Goal: Information Seeking & Learning: Learn about a topic

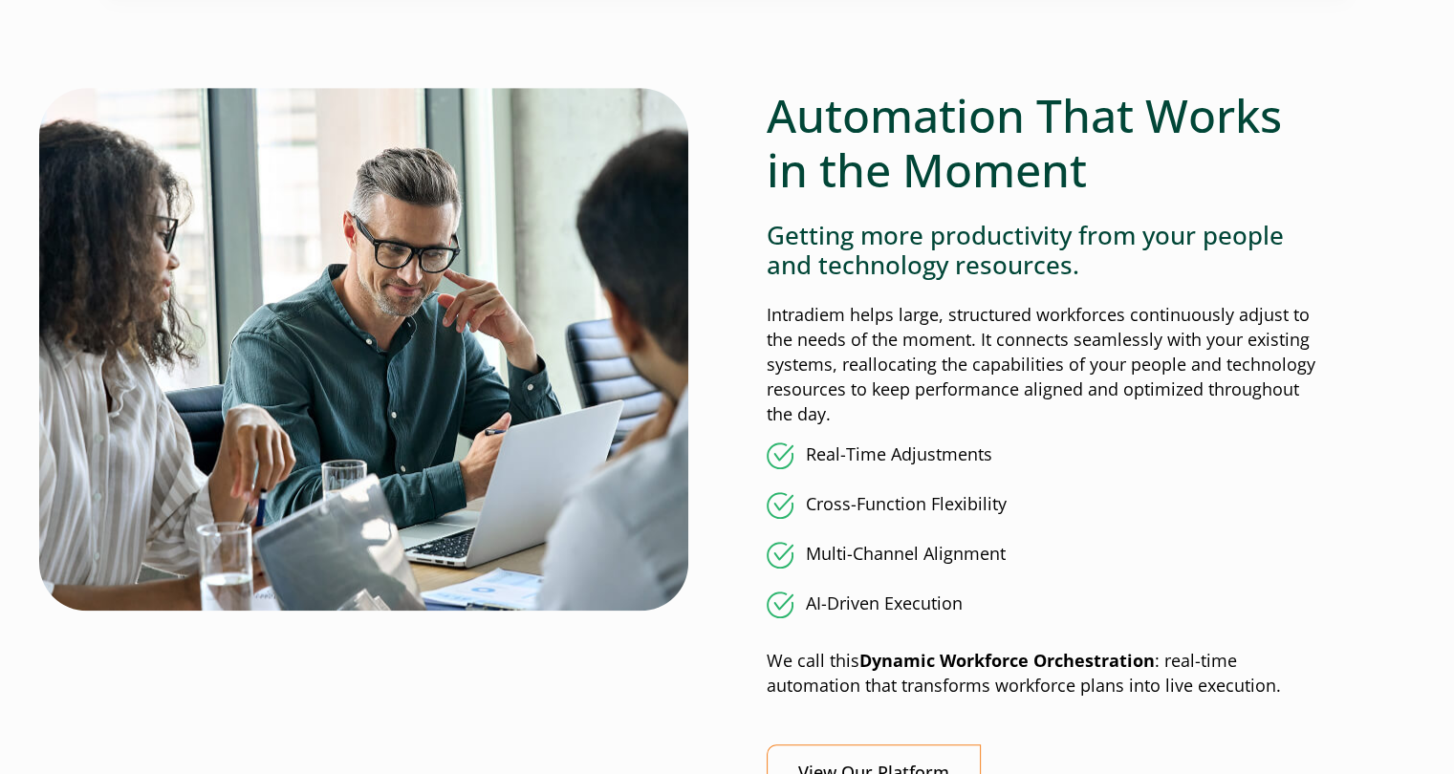
scroll to position [1564, 0]
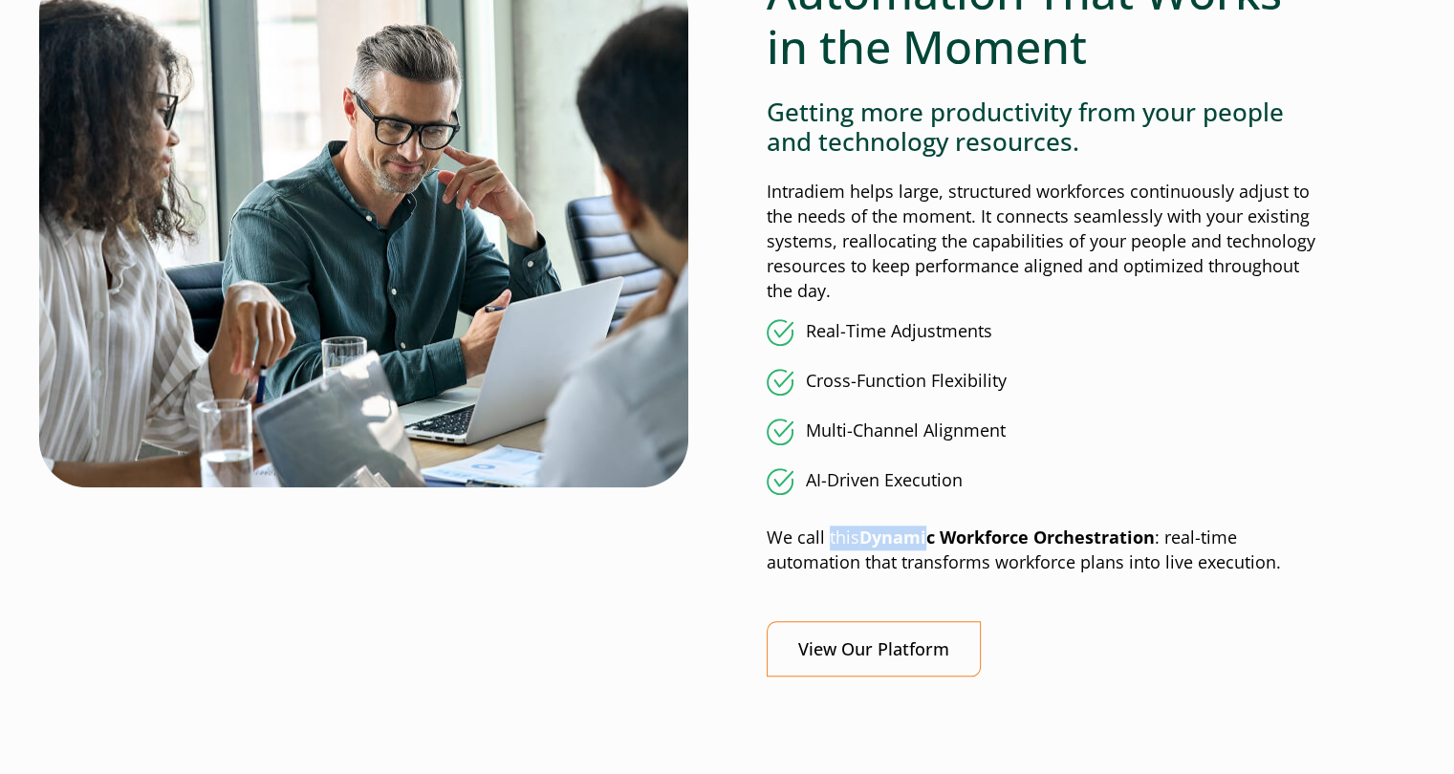
drag, startPoint x: 838, startPoint y: 534, endPoint x: 1067, endPoint y: 553, distance: 230.2
click at [1002, 536] on p "We call this Dynamic Workforce Orchestration : real-time automation that transf…" at bounding box center [1041, 551] width 549 height 50
click at [1067, 553] on p "We call this Dynamic Workforce Orchestration : real-time automation that transf…" at bounding box center [1041, 551] width 549 height 50
click at [1164, 584] on div "Automation That Works in the Moment Getting more productivity from your people …" at bounding box center [1041, 321] width 549 height 713
click at [1208, 592] on div "Automation That Works in the Moment Getting more productivity from your people …" at bounding box center [1041, 321] width 549 height 713
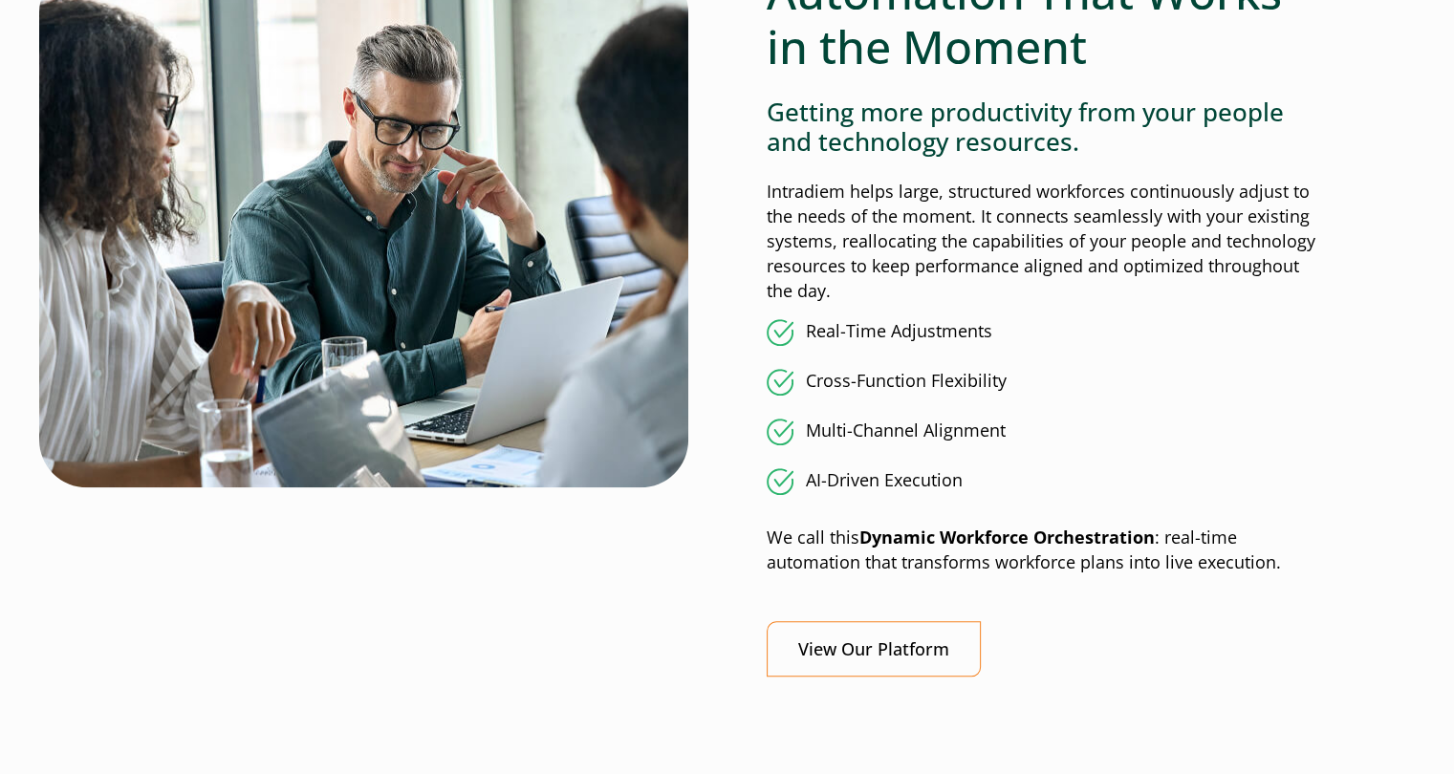
drag, startPoint x: 1211, startPoint y: 564, endPoint x: 1262, endPoint y: 575, distance: 51.8
click at [1247, 571] on p "We call this Dynamic Workforce Orchestration : real-time automation that transf…" at bounding box center [1041, 551] width 549 height 50
click at [1264, 575] on div "Automation That Works in the Moment Getting more productivity from your people …" at bounding box center [1041, 321] width 549 height 713
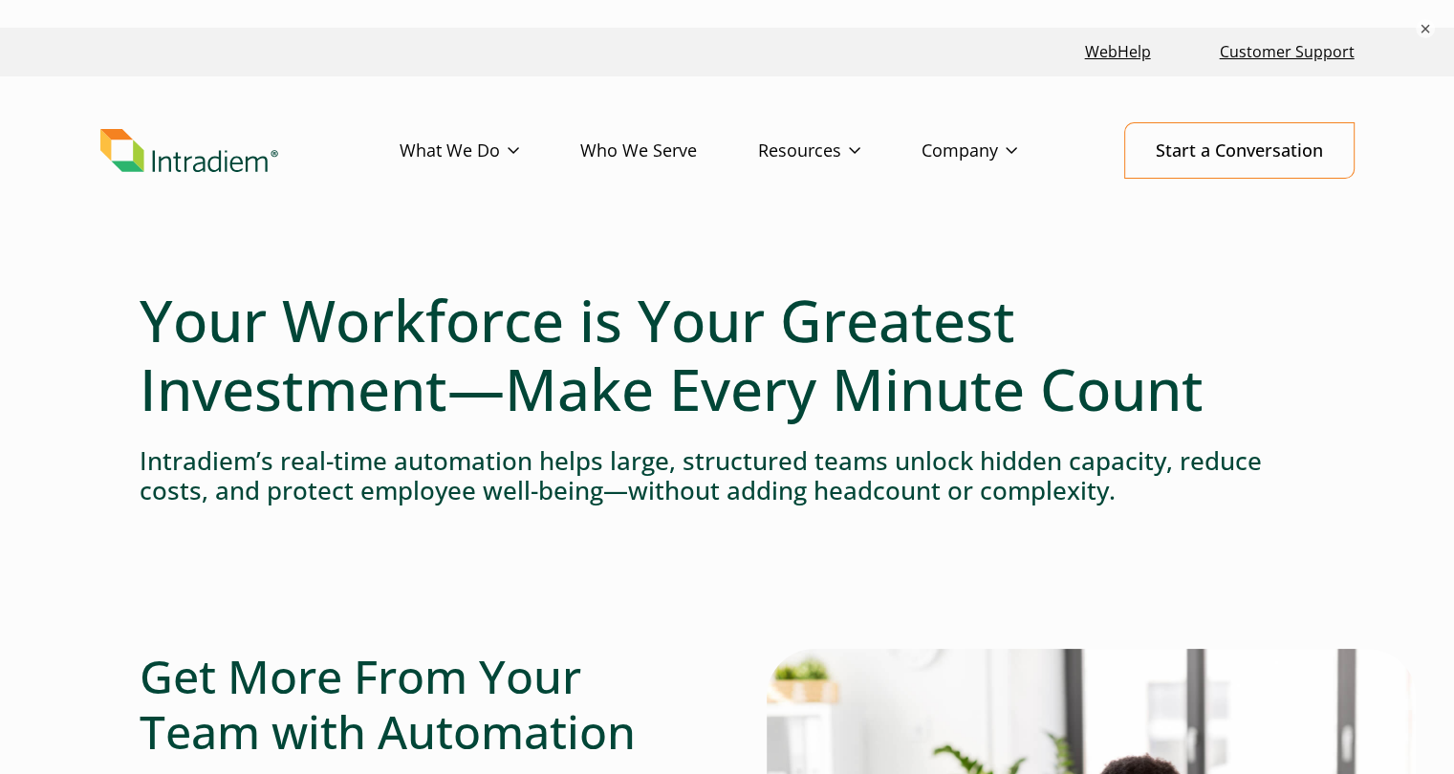
scroll to position [0, 0]
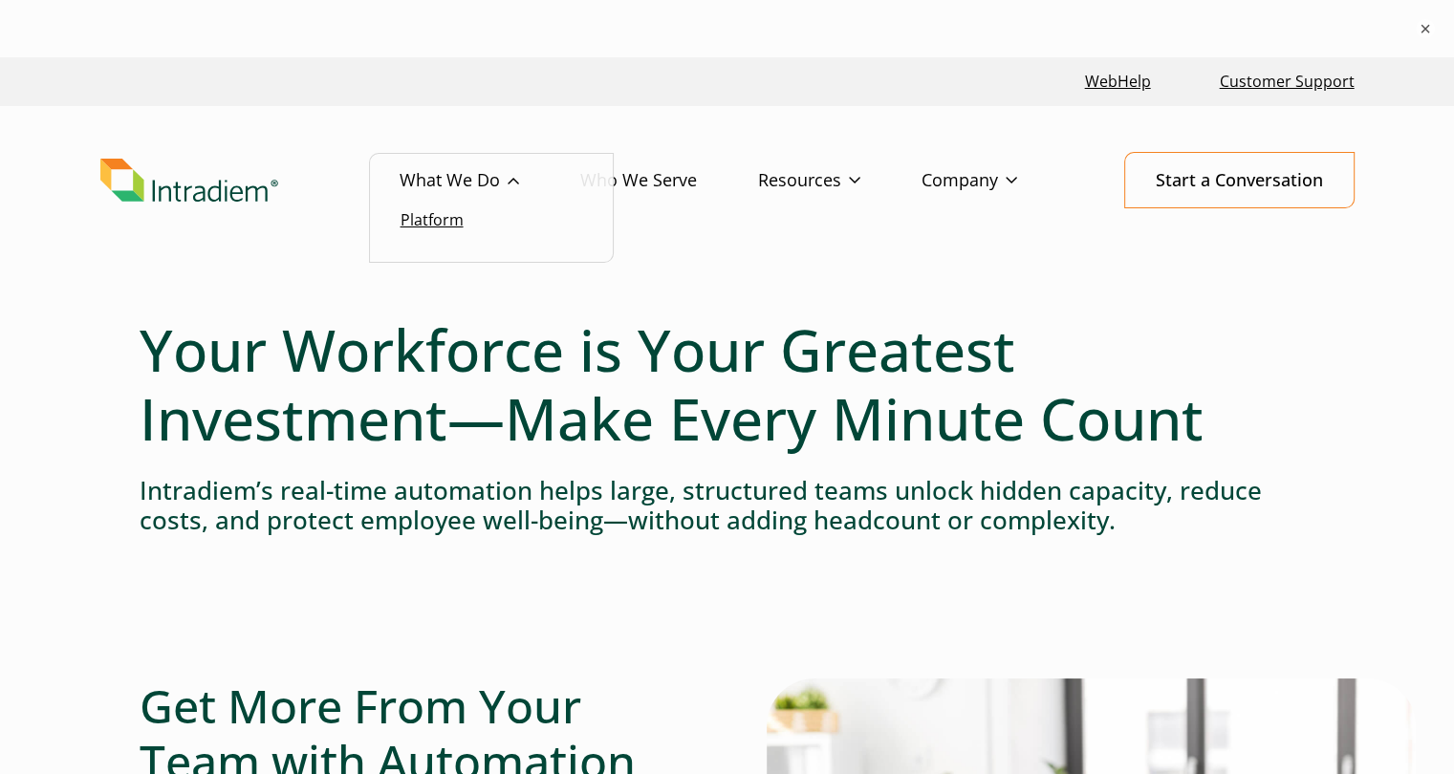
click at [426, 215] on link "Platform" at bounding box center [432, 219] width 63 height 21
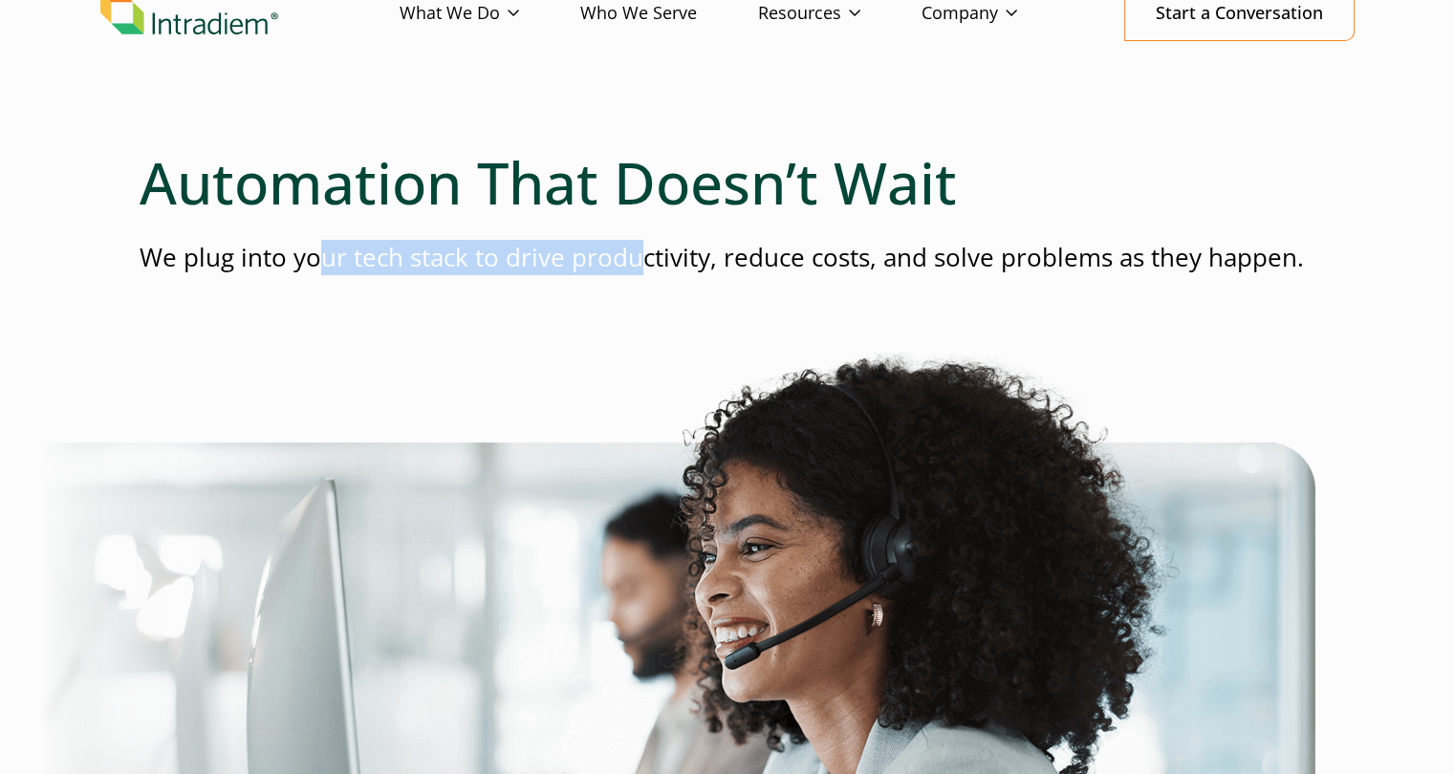
drag, startPoint x: 333, startPoint y: 264, endPoint x: 665, endPoint y: 265, distance: 332.7
click at [664, 267] on p "We plug into your tech stack to drive productivity, reduce costs, and solve pro…" at bounding box center [728, 257] width 1176 height 35
click at [665, 265] on p "We plug into your tech stack to drive productivity, reduce costs, and solve pro…" at bounding box center [728, 257] width 1176 height 35
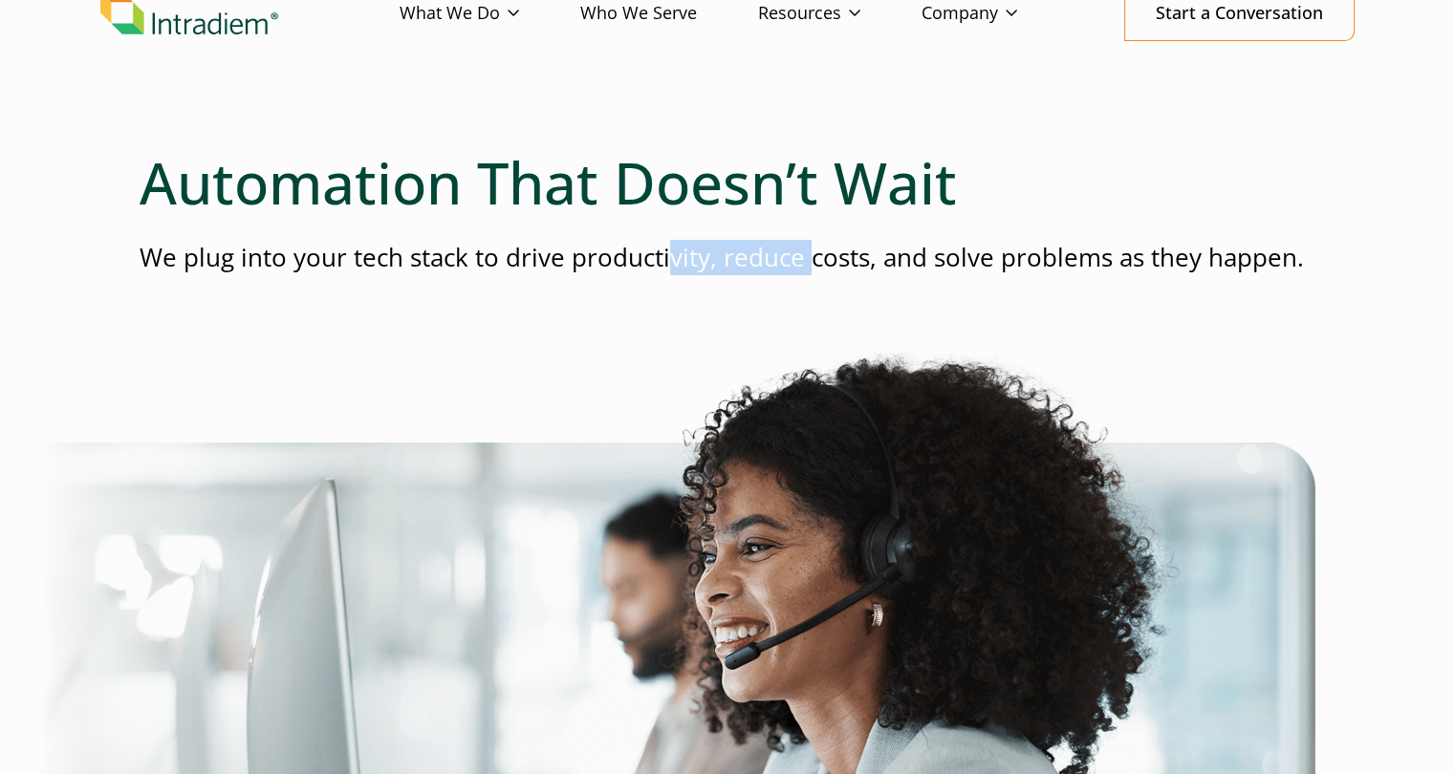
drag, startPoint x: 802, startPoint y: 267, endPoint x: 1004, endPoint y: 290, distance: 203.0
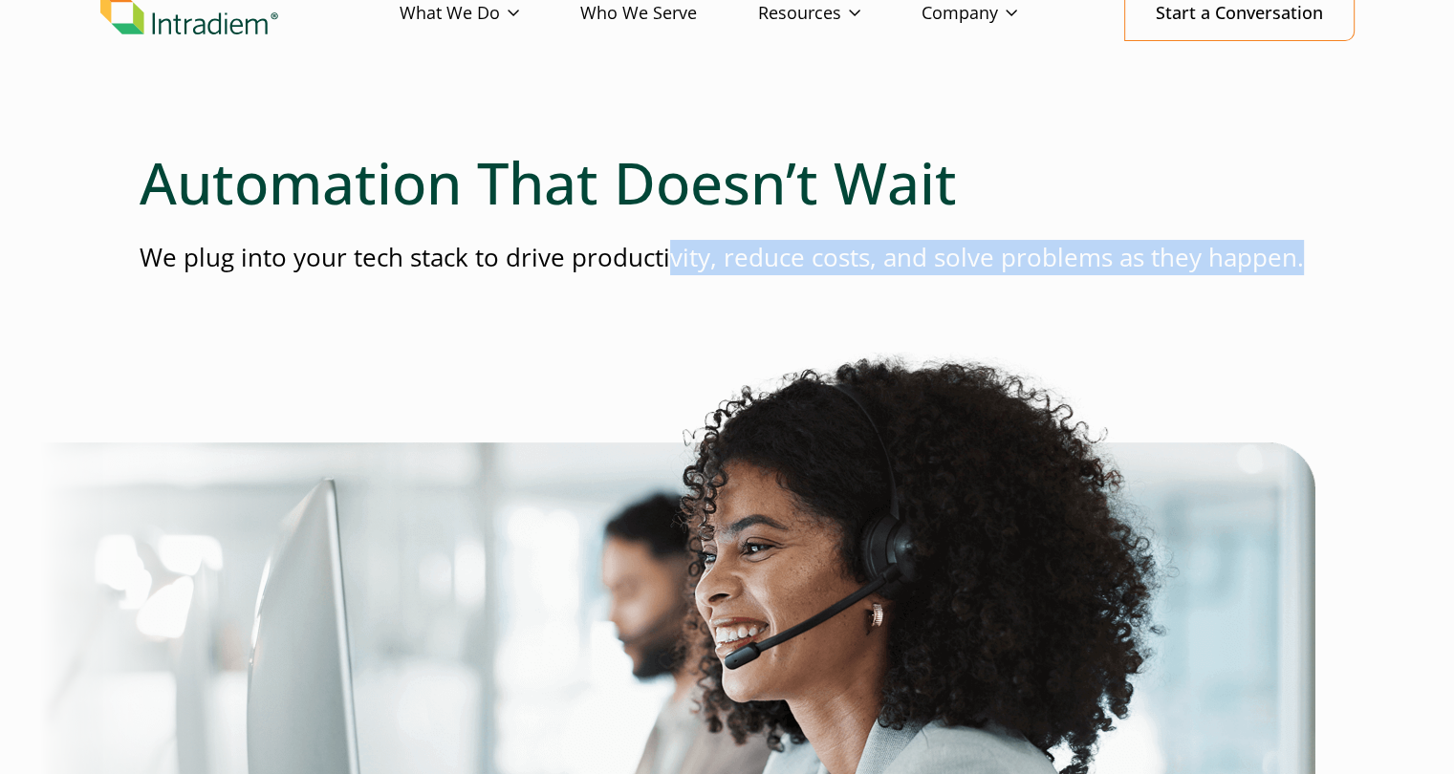
click at [1004, 291] on div at bounding box center [728, 321] width 1176 height 61
drag, startPoint x: 820, startPoint y: 277, endPoint x: 1093, endPoint y: 280, distance: 272.5
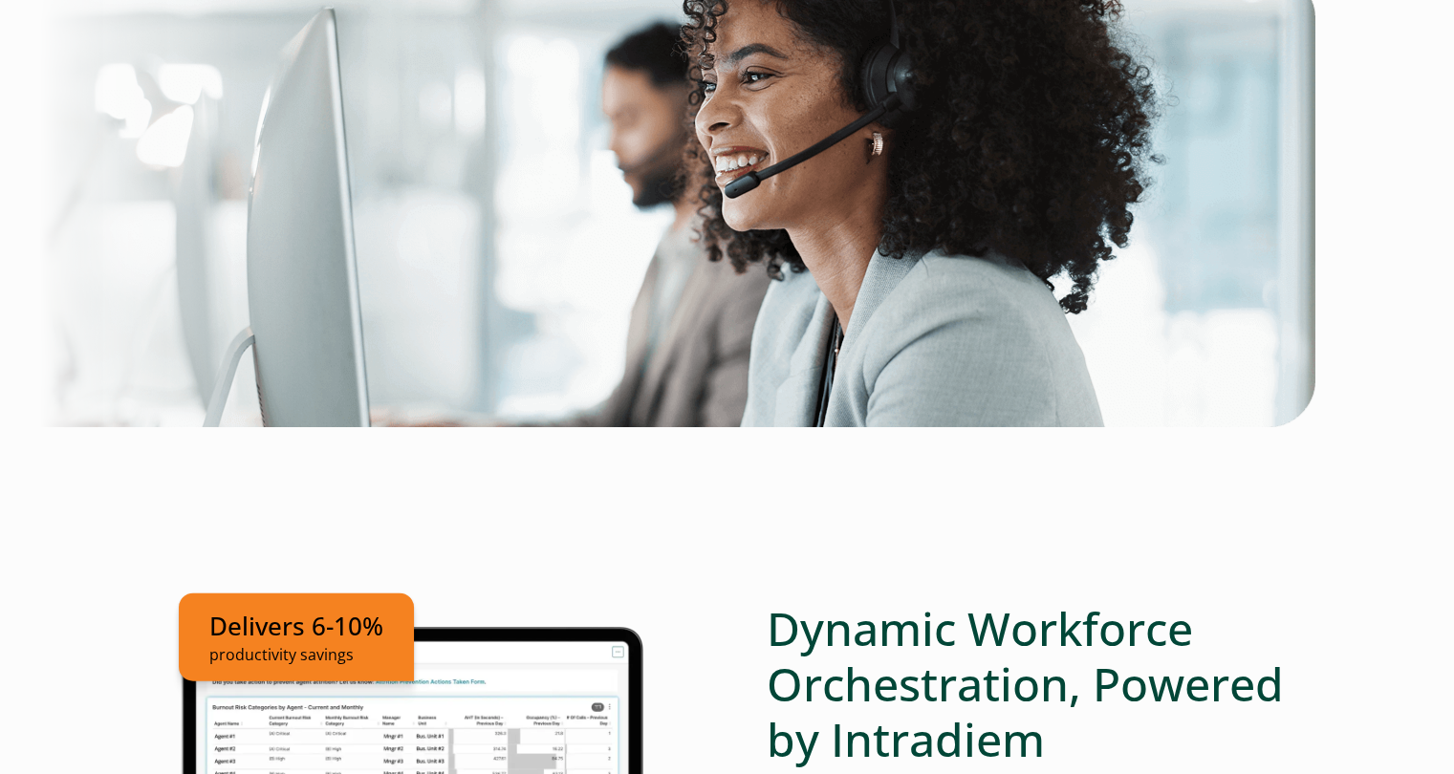
scroll to position [733, 0]
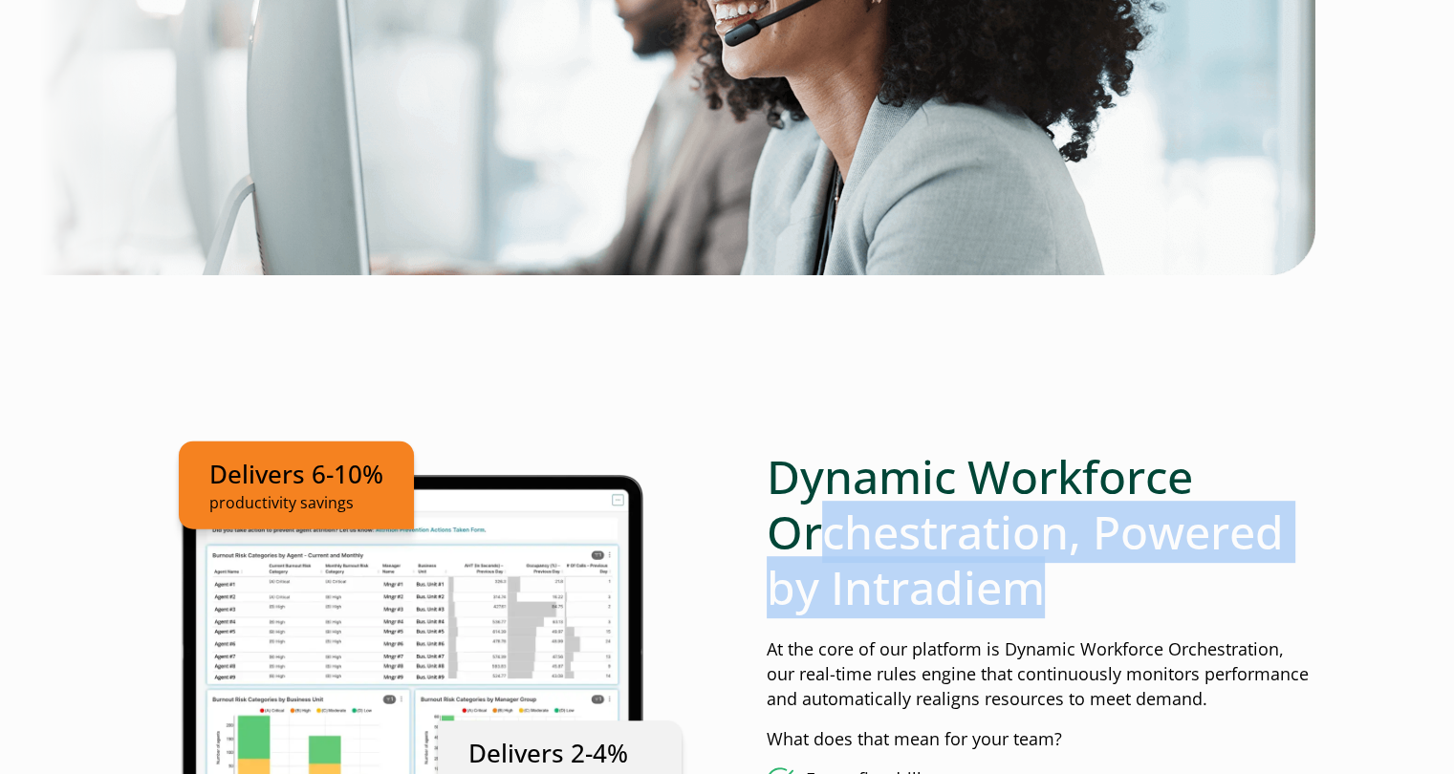
drag, startPoint x: 891, startPoint y: 559, endPoint x: 1089, endPoint y: 618, distance: 206.3
click at [1064, 605] on h2 "Dynamic Workforce Orchestration, Powered by Intradiem" at bounding box center [1041, 531] width 549 height 165
click at [1089, 618] on div "Dynamic Workforce Orchestration, Powered by Intradiem At the core of our platfo…" at bounding box center [1041, 747] width 549 height 596
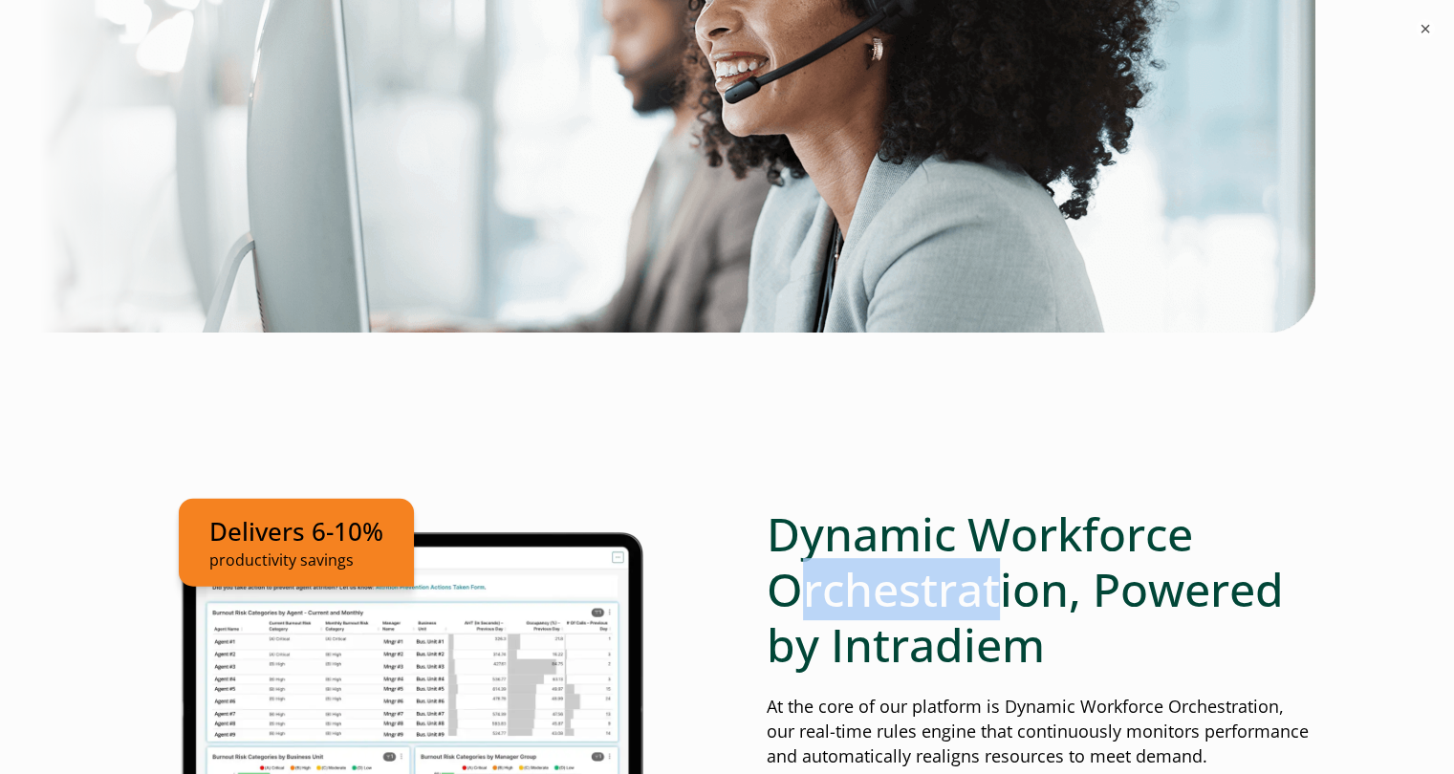
drag, startPoint x: 807, startPoint y: 522, endPoint x: 1090, endPoint y: 620, distance: 299.6
click at [1087, 620] on h2 "Dynamic Workforce Orchestration, Powered by Intradiem" at bounding box center [1041, 589] width 549 height 165
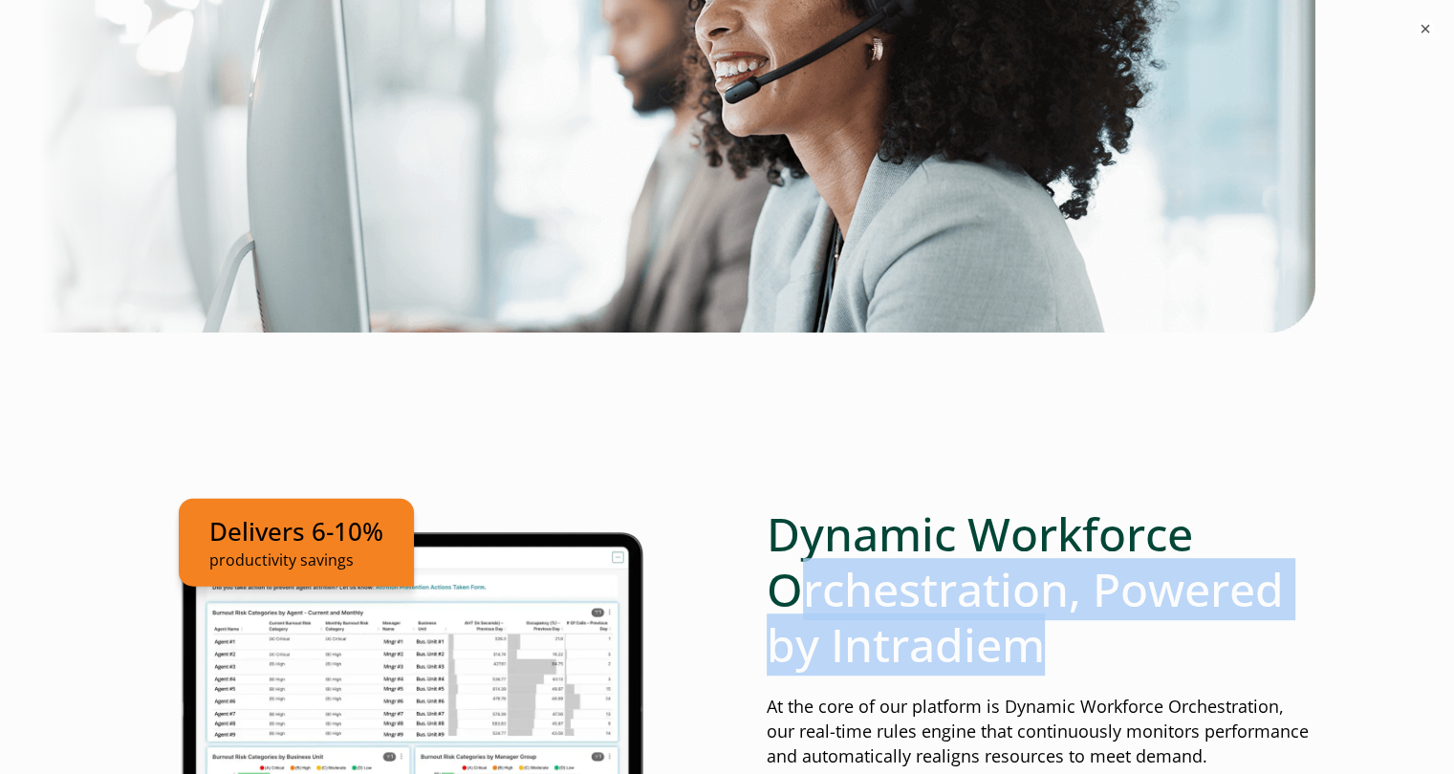
click at [1093, 622] on h2 "Dynamic Workforce Orchestration, Powered by Intradiem" at bounding box center [1041, 589] width 549 height 165
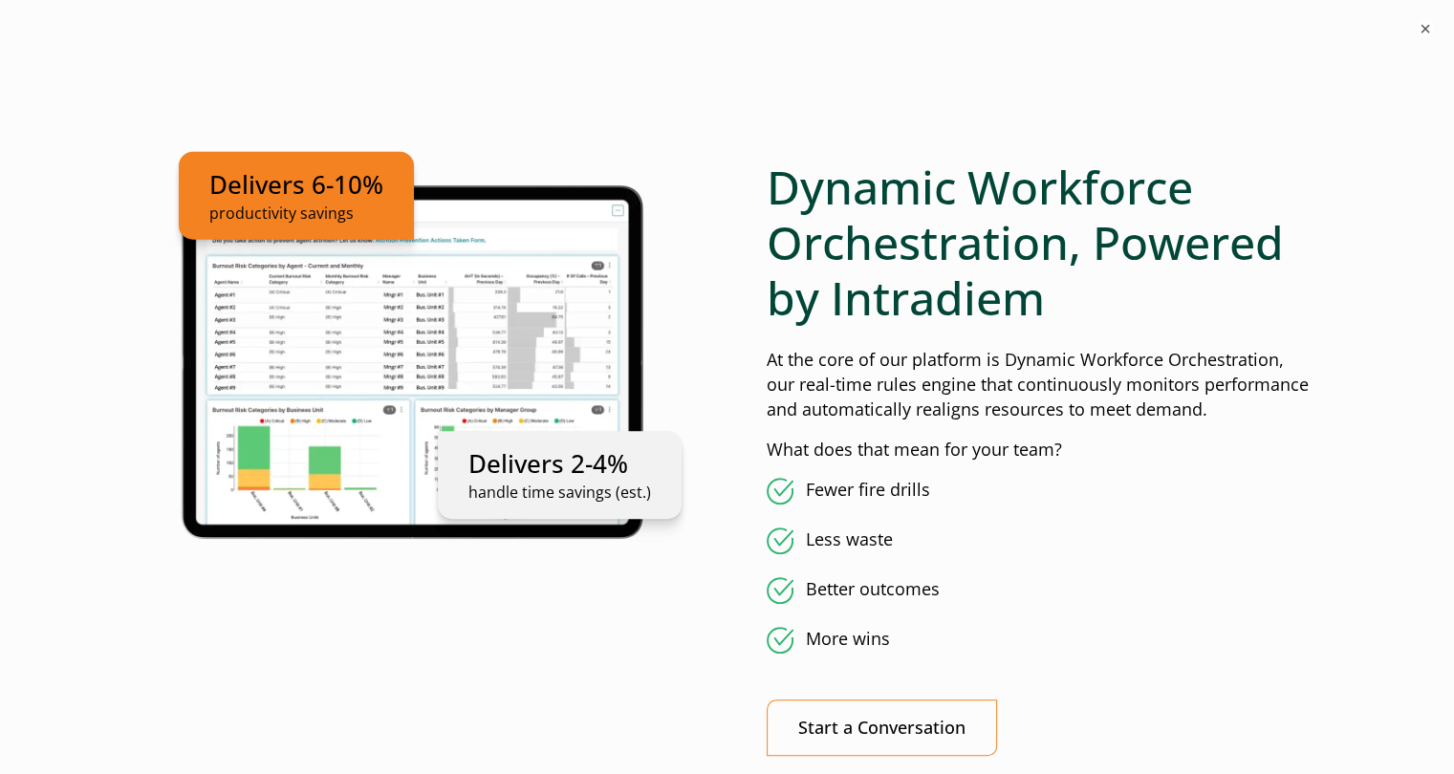
scroll to position [1086, 0]
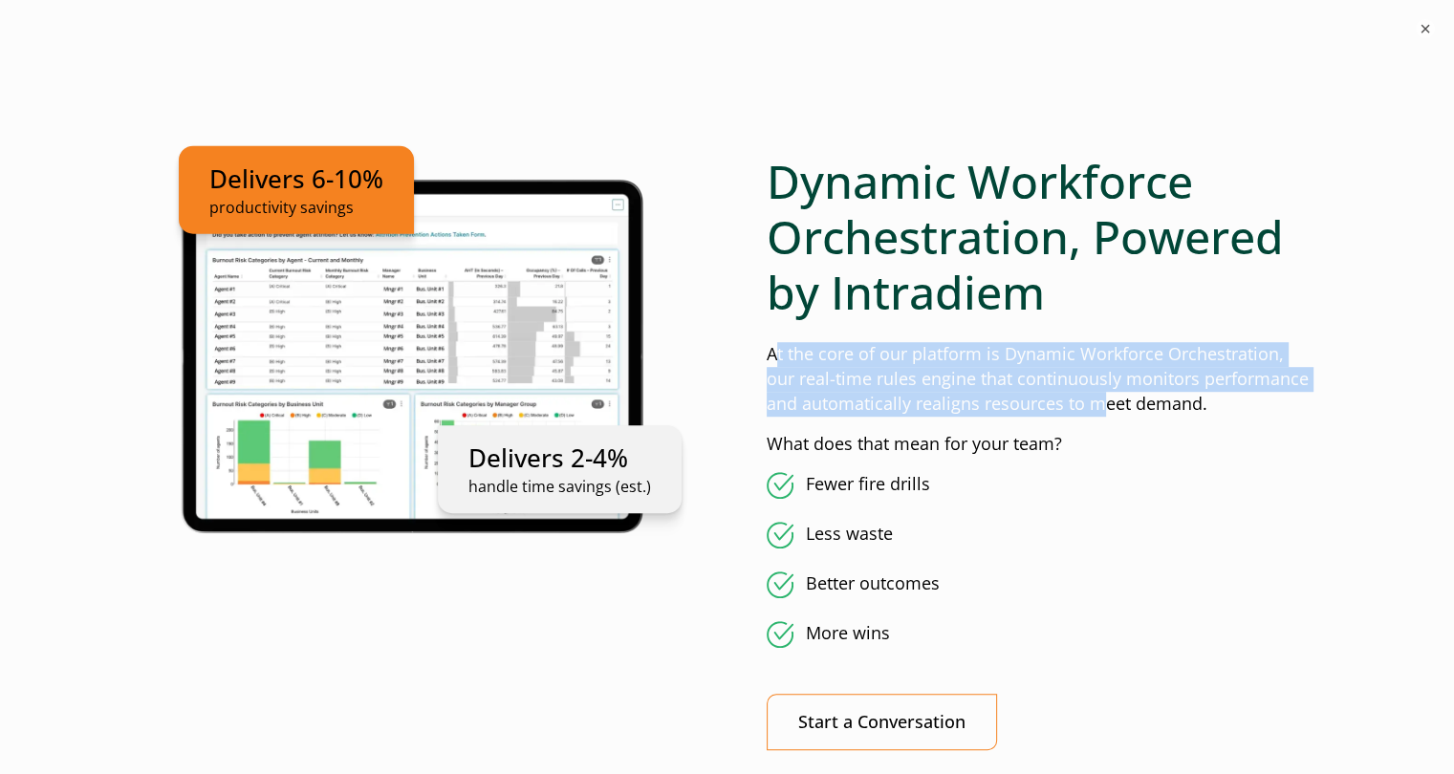
drag, startPoint x: 773, startPoint y: 349, endPoint x: 1103, endPoint y: 405, distance: 335.6
click at [1100, 404] on p "At the core of our platform is Dynamic Workforce Orchestration, our real-time r…" at bounding box center [1041, 379] width 549 height 75
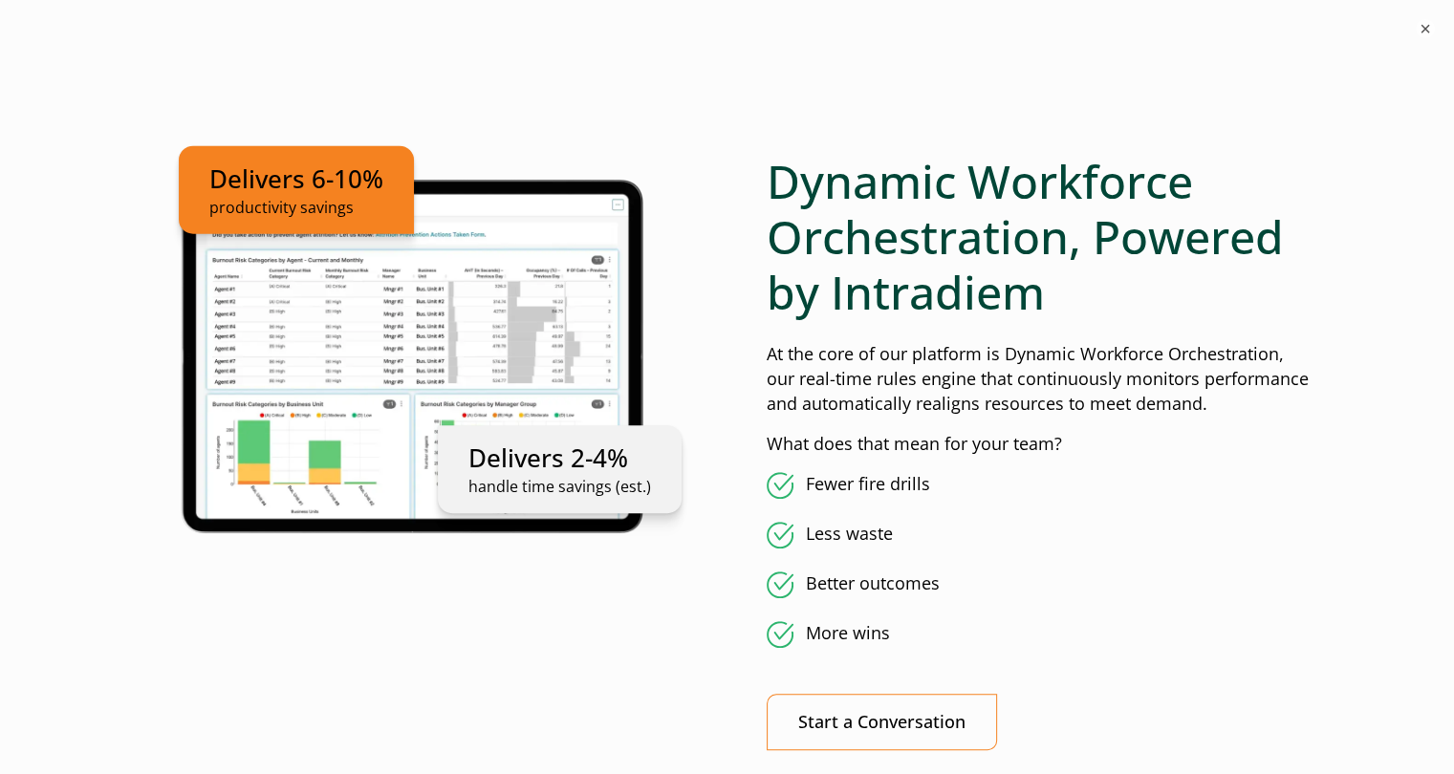
click at [1103, 405] on p "At the core of our platform is Dynamic Workforce Orchestration, our real-time r…" at bounding box center [1041, 379] width 549 height 75
drag, startPoint x: 946, startPoint y: 383, endPoint x: 1120, endPoint y: 399, distance: 174.7
click at [1115, 398] on p "At the core of our platform is Dynamic Workforce Orchestration, our real-time r…" at bounding box center [1041, 379] width 549 height 75
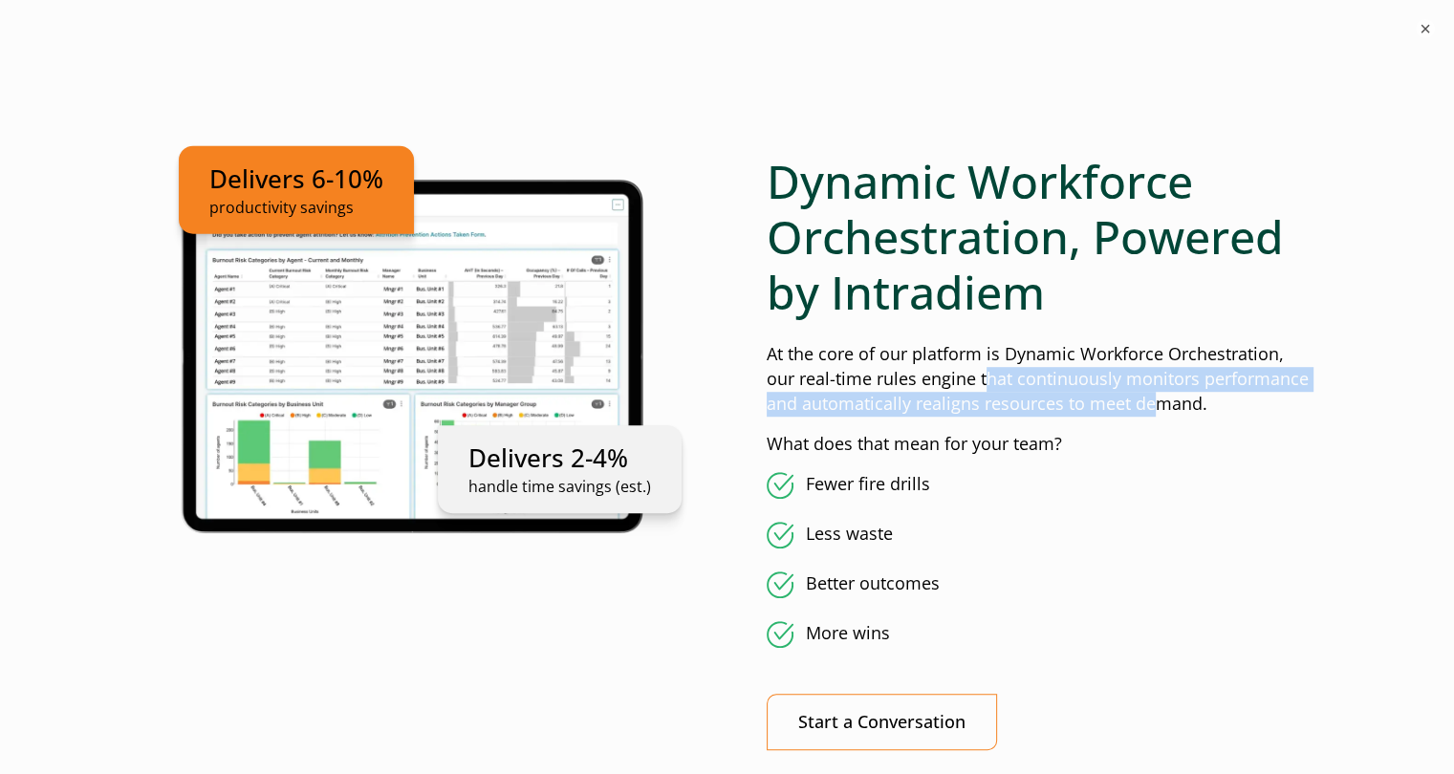
click at [1120, 399] on p "At the core of our platform is Dynamic Workforce Orchestration, our real-time r…" at bounding box center [1041, 379] width 549 height 75
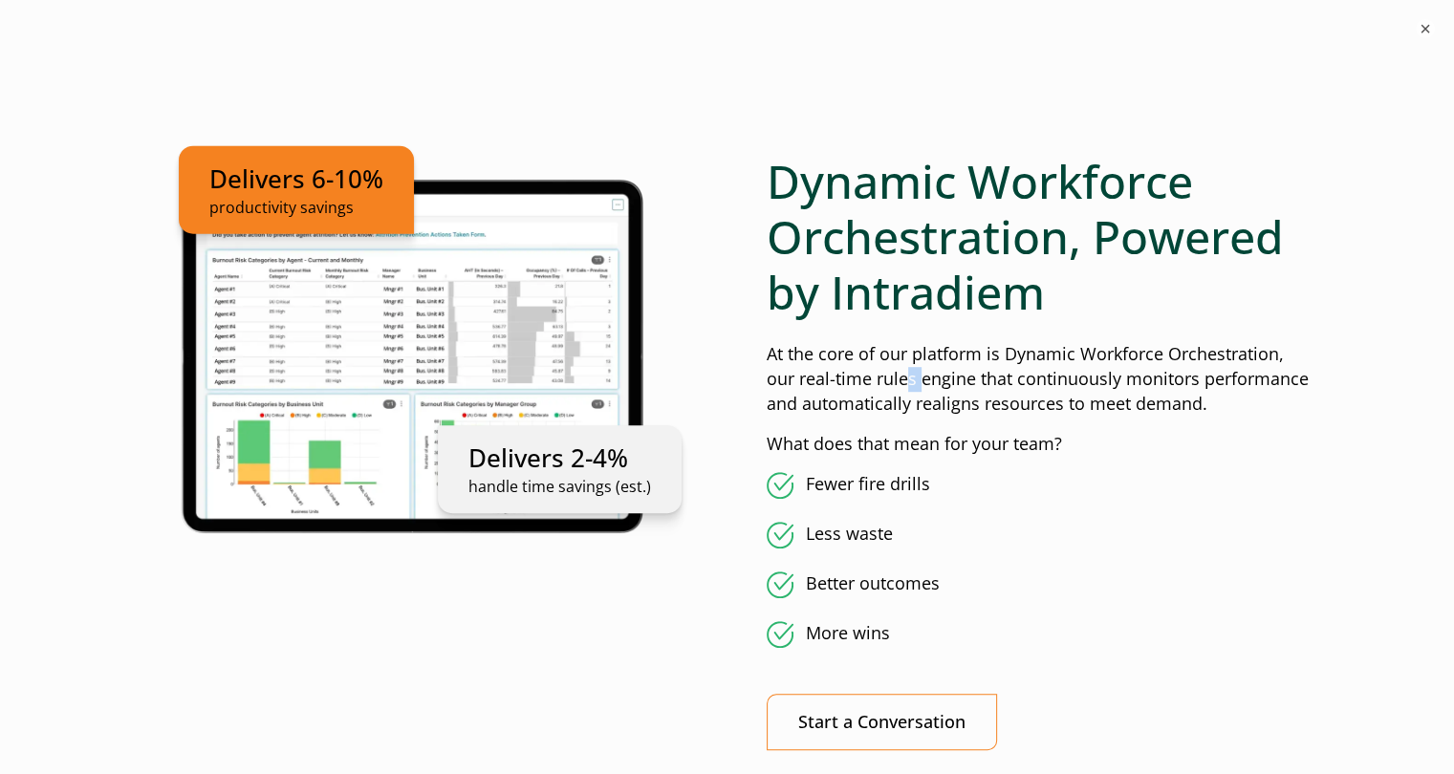
drag, startPoint x: 876, startPoint y: 371, endPoint x: 1049, endPoint y: 390, distance: 174.1
click at [1036, 386] on p "At the core of our platform is Dynamic Workforce Orchestration, our real-time r…" at bounding box center [1041, 379] width 549 height 75
click at [1056, 393] on p "At the core of our platform is Dynamic Workforce Orchestration, our real-time r…" at bounding box center [1041, 379] width 549 height 75
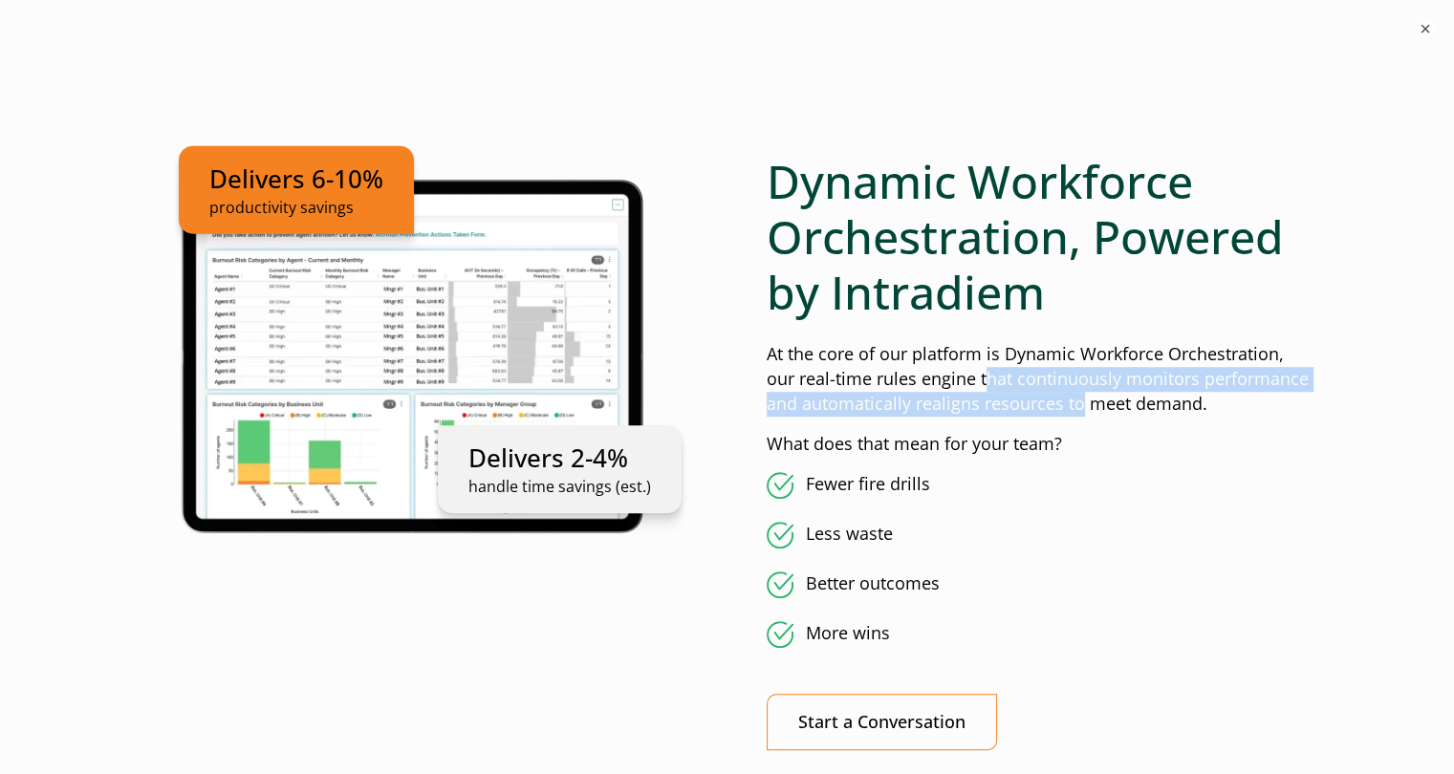
drag, startPoint x: 952, startPoint y: 380, endPoint x: 1063, endPoint y: 421, distance: 118.3
click at [1058, 418] on div "Dynamic Workforce Orchestration, Powered by Intradiem At the core of our platfo…" at bounding box center [1041, 452] width 549 height 596
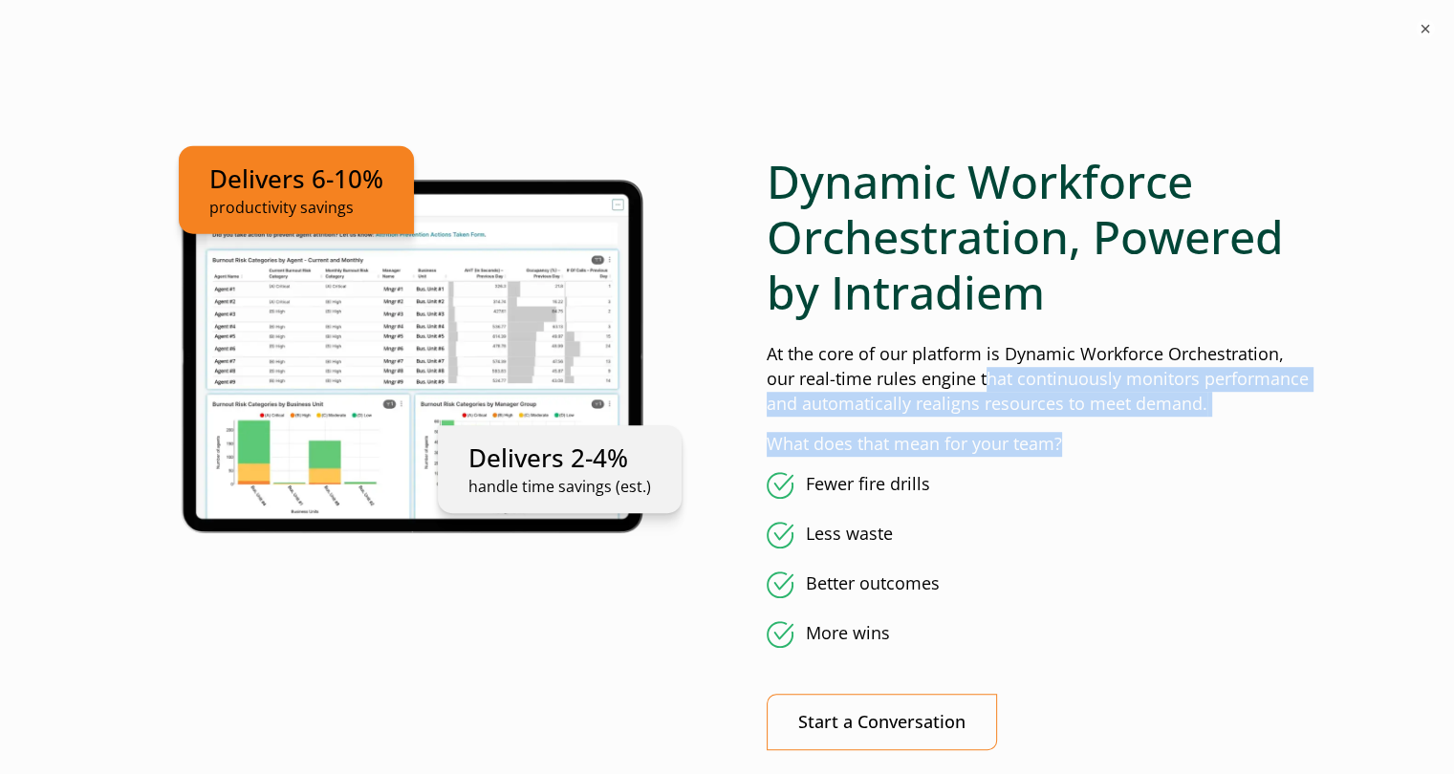
click at [1063, 421] on div "Dynamic Workforce Orchestration, Powered by Intradiem At the core of our platfo…" at bounding box center [1041, 452] width 549 height 596
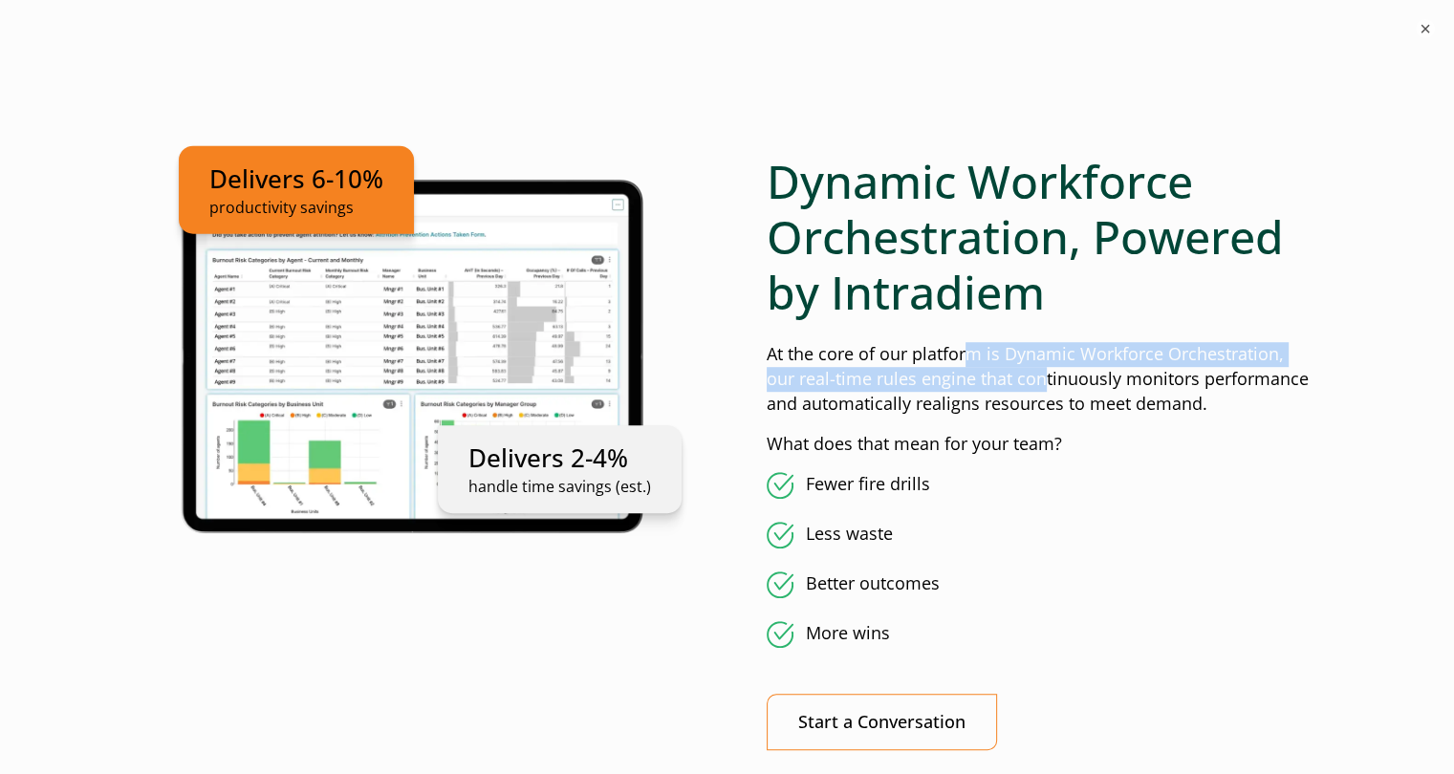
drag, startPoint x: 965, startPoint y: 356, endPoint x: 1094, endPoint y: 387, distance: 132.9
click at [1082, 387] on p "At the core of our platform is Dynamic Workforce Orchestration, our real-time r…" at bounding box center [1041, 379] width 549 height 75
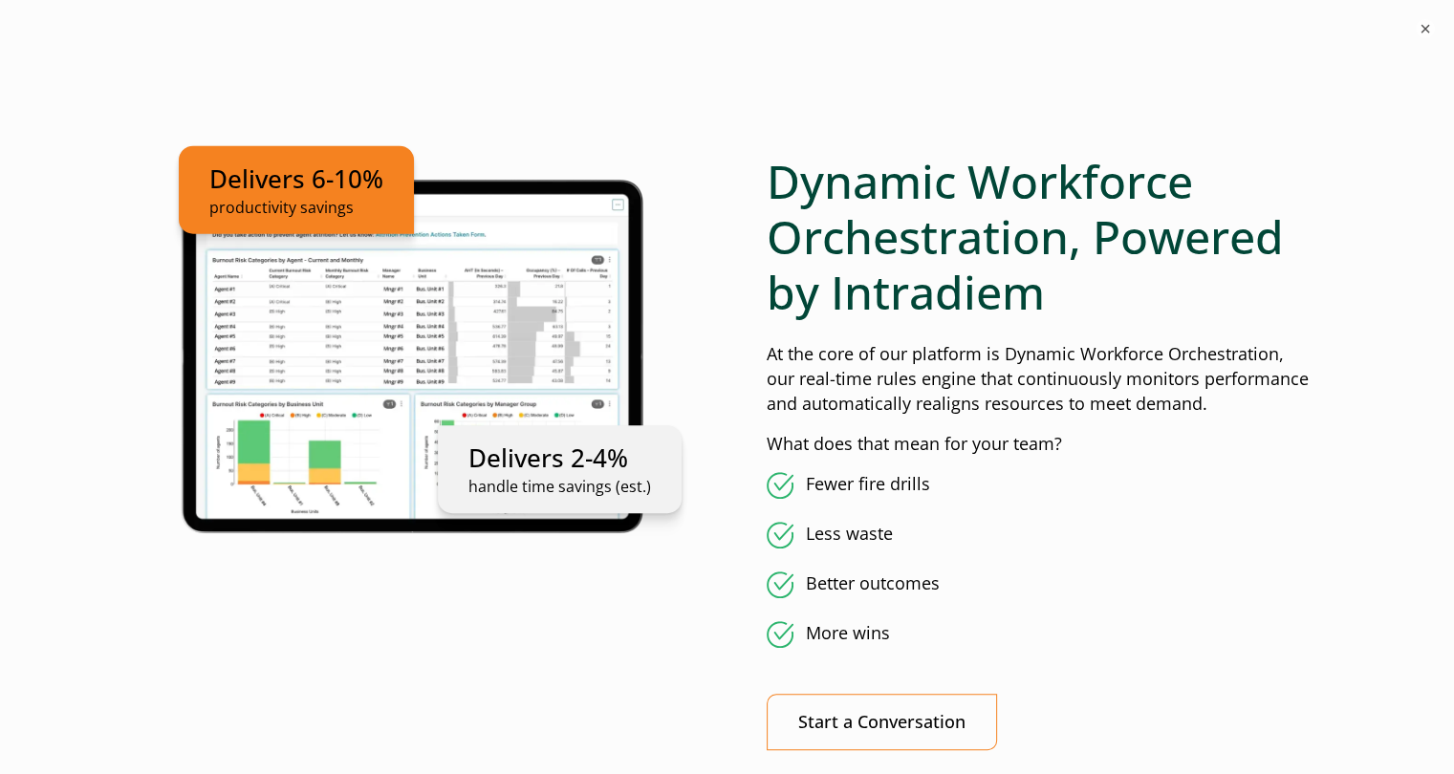
click at [1094, 387] on p "At the core of our platform is Dynamic Workforce Orchestration, our real-time r…" at bounding box center [1041, 379] width 549 height 75
drag, startPoint x: 942, startPoint y: 374, endPoint x: 1097, endPoint y: 408, distance: 158.7
click at [1084, 403] on p "At the core of our platform is Dynamic Workforce Orchestration, our real-time r…" at bounding box center [1041, 379] width 549 height 75
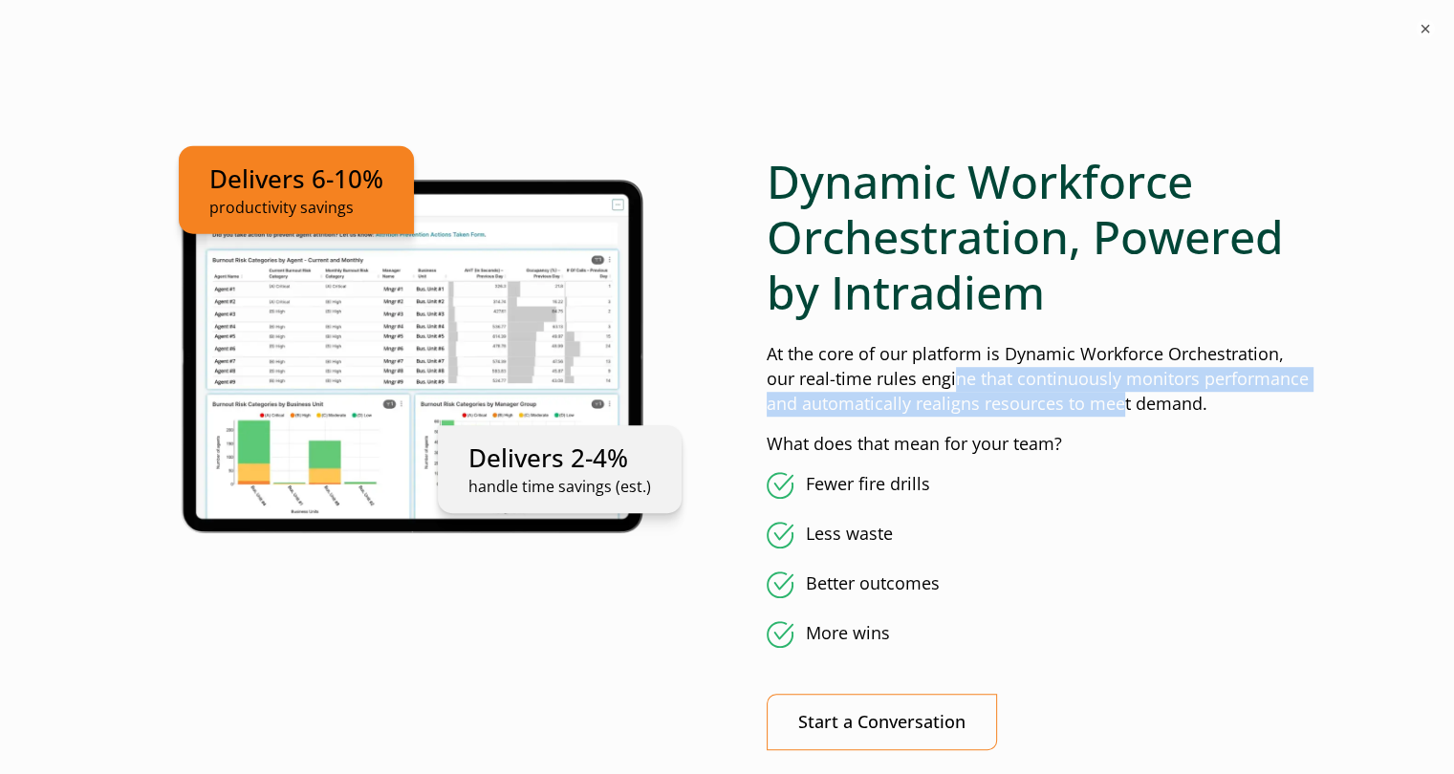
click at [1099, 408] on p "At the core of our platform is Dynamic Workforce Orchestration, our real-time r…" at bounding box center [1041, 379] width 549 height 75
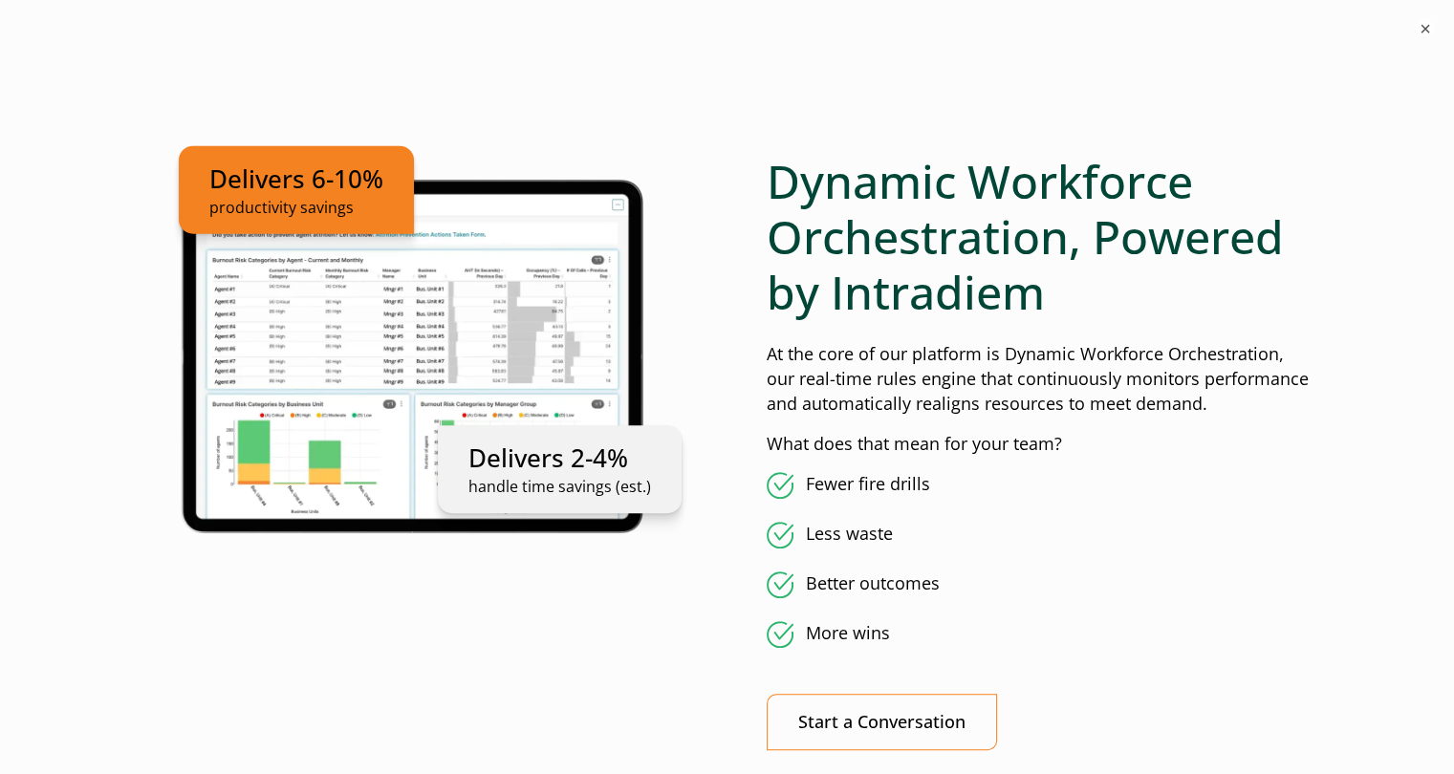
drag, startPoint x: 925, startPoint y: 375, endPoint x: 1096, endPoint y: 411, distance: 175.0
click at [1077, 406] on p "At the core of our platform is Dynamic Workforce Orchestration, our real-time r…" at bounding box center [1041, 379] width 549 height 75
click at [1098, 411] on p "At the core of our platform is Dynamic Workforce Orchestration, our real-time r…" at bounding box center [1041, 379] width 549 height 75
drag, startPoint x: 1000, startPoint y: 387, endPoint x: 1113, endPoint y: 414, distance: 115.9
click at [1104, 412] on p "At the core of our platform is Dynamic Workforce Orchestration, our real-time r…" at bounding box center [1041, 379] width 549 height 75
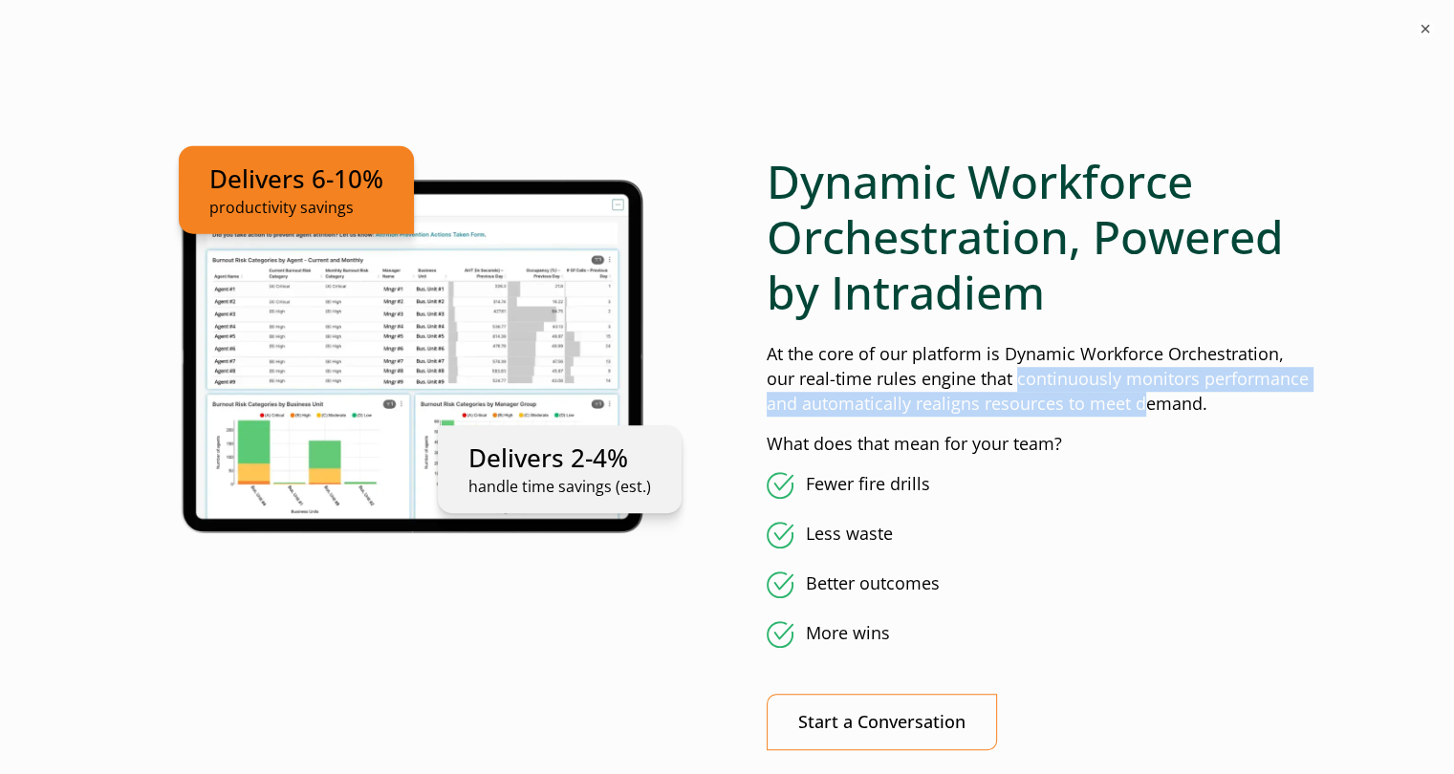
click at [1128, 418] on div "Dynamic Workforce Orchestration, Powered by Intradiem At the core of our platfo…" at bounding box center [1041, 452] width 549 height 596
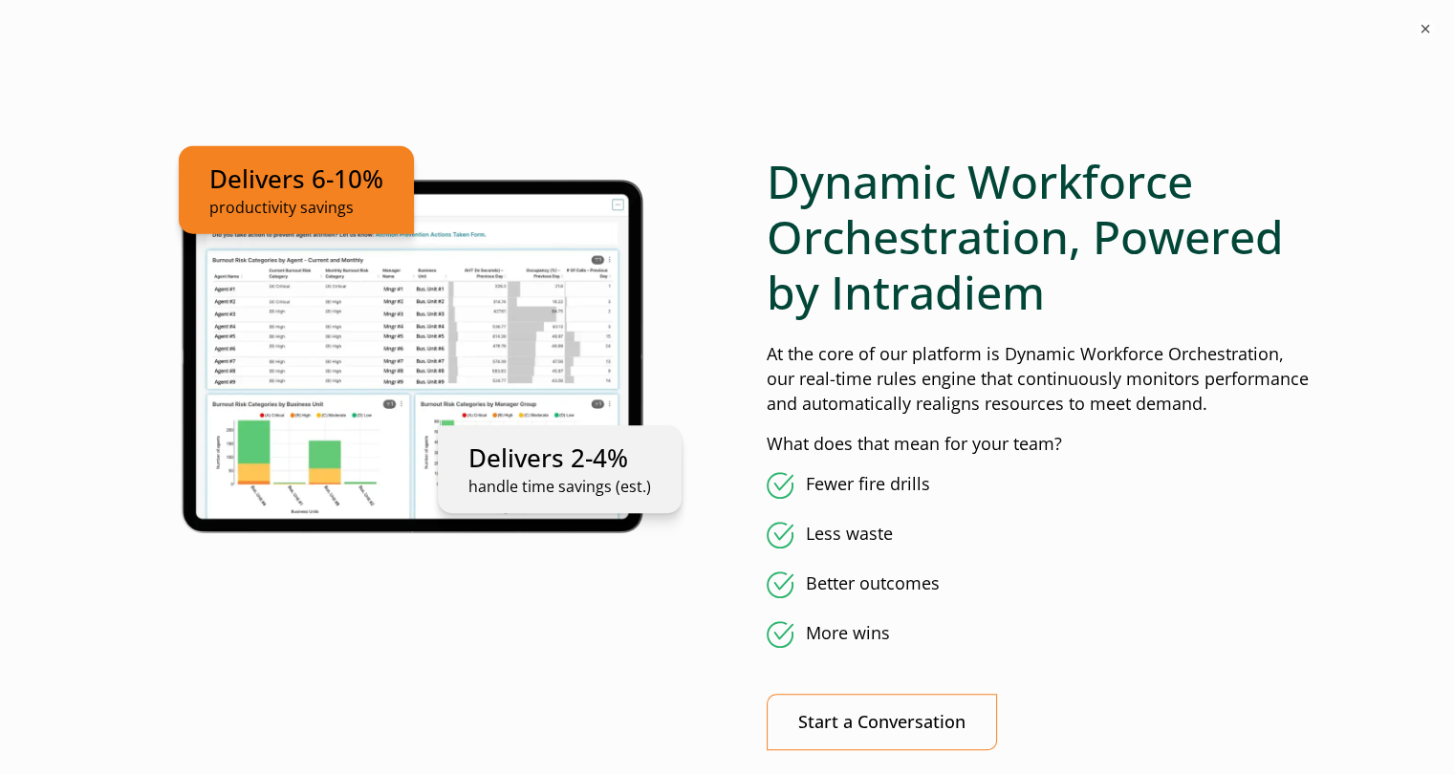
drag, startPoint x: 841, startPoint y: 398, endPoint x: 1048, endPoint y: 437, distance: 210.2
click at [1002, 424] on div "Dynamic Workforce Orchestration, Powered by Intradiem At the core of our platfo…" at bounding box center [1041, 452] width 549 height 596
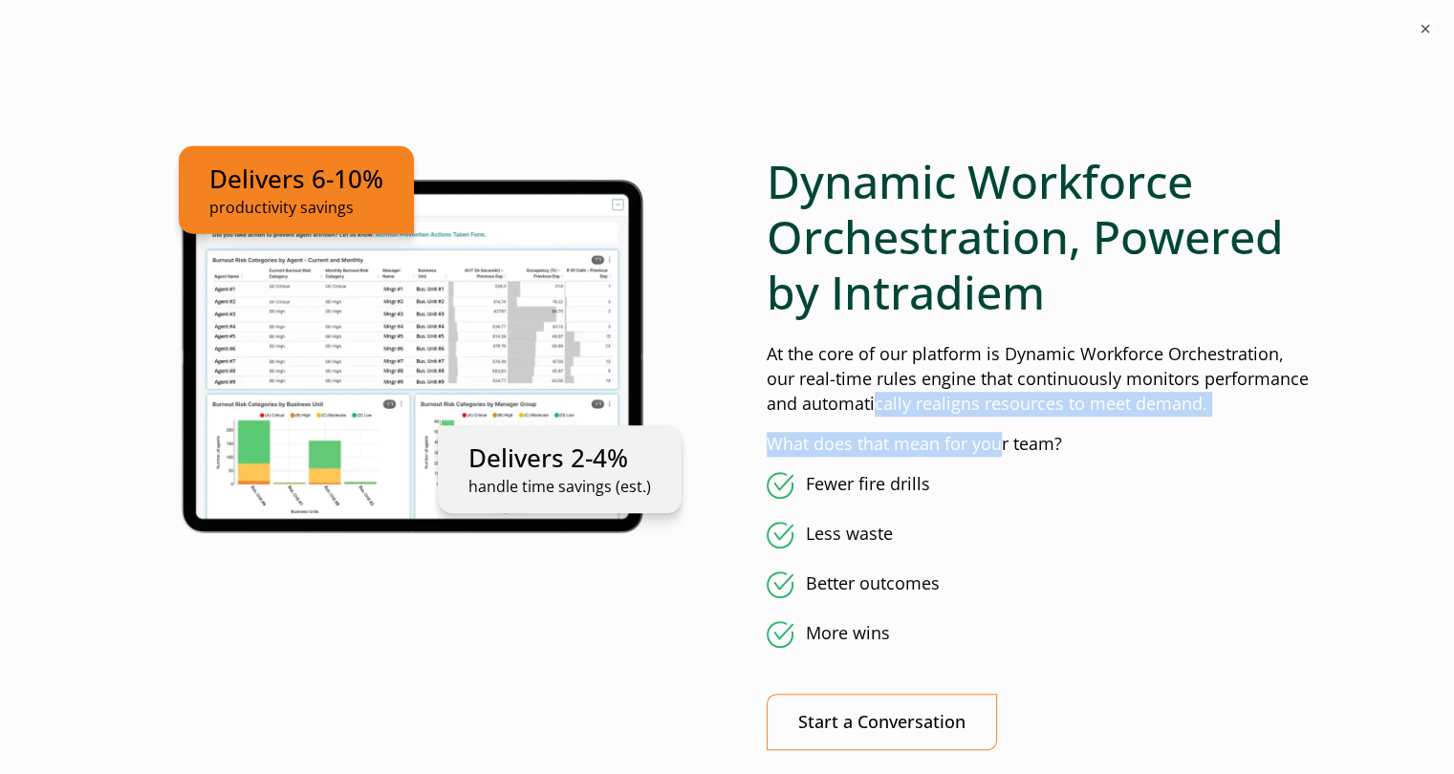
click at [1065, 443] on p "What does that mean for your team?" at bounding box center [1041, 444] width 549 height 25
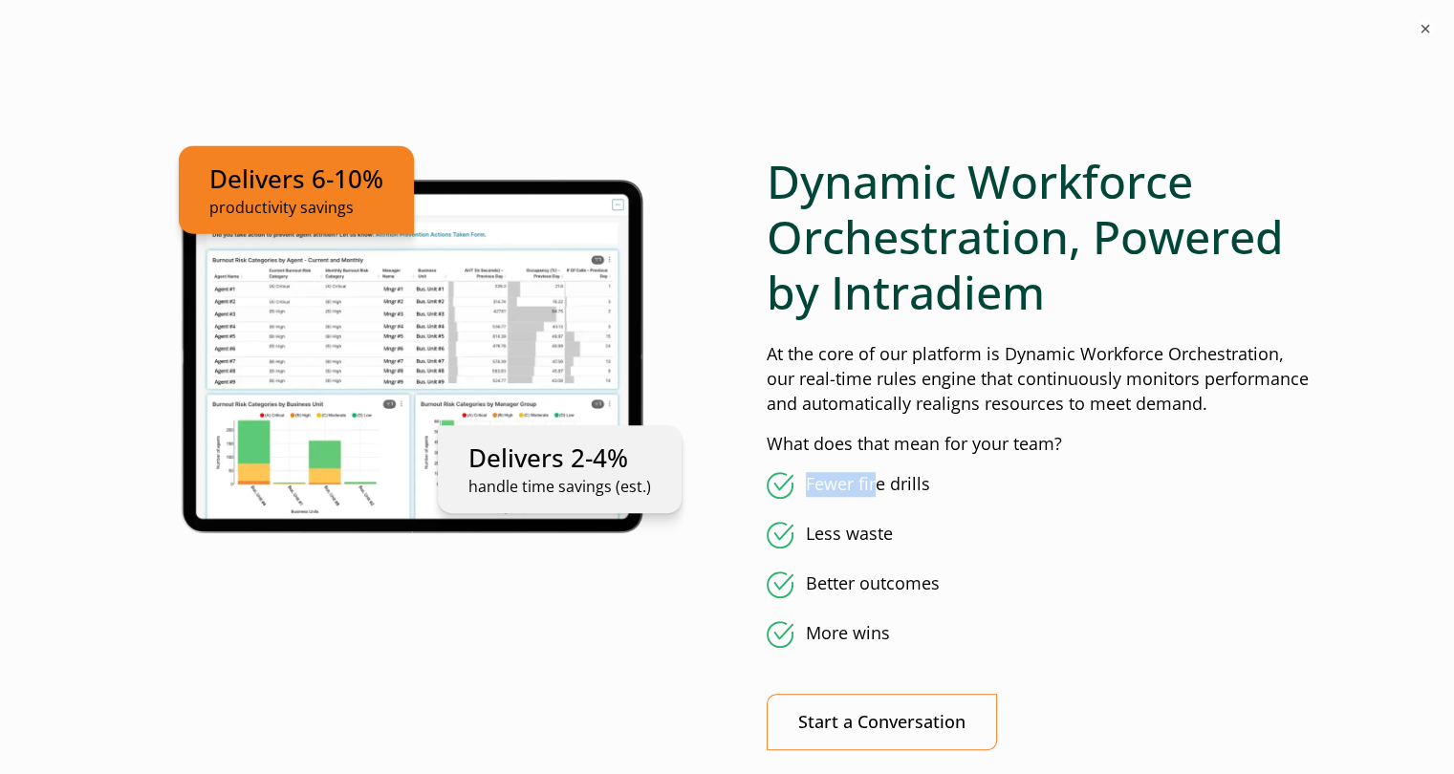
drag, startPoint x: 784, startPoint y: 474, endPoint x: 969, endPoint y: 511, distance: 189.0
click at [967, 511] on ul "Fewer fire drills Less waste Better outcomes More wins" at bounding box center [1041, 560] width 549 height 176
click at [978, 513] on ul "Fewer fire drills Less waste Better outcomes More wins" at bounding box center [1041, 560] width 549 height 176
drag, startPoint x: 836, startPoint y: 530, endPoint x: 979, endPoint y: 550, distance: 144.8
click at [865, 527] on li "Less waste" at bounding box center [1041, 535] width 549 height 27
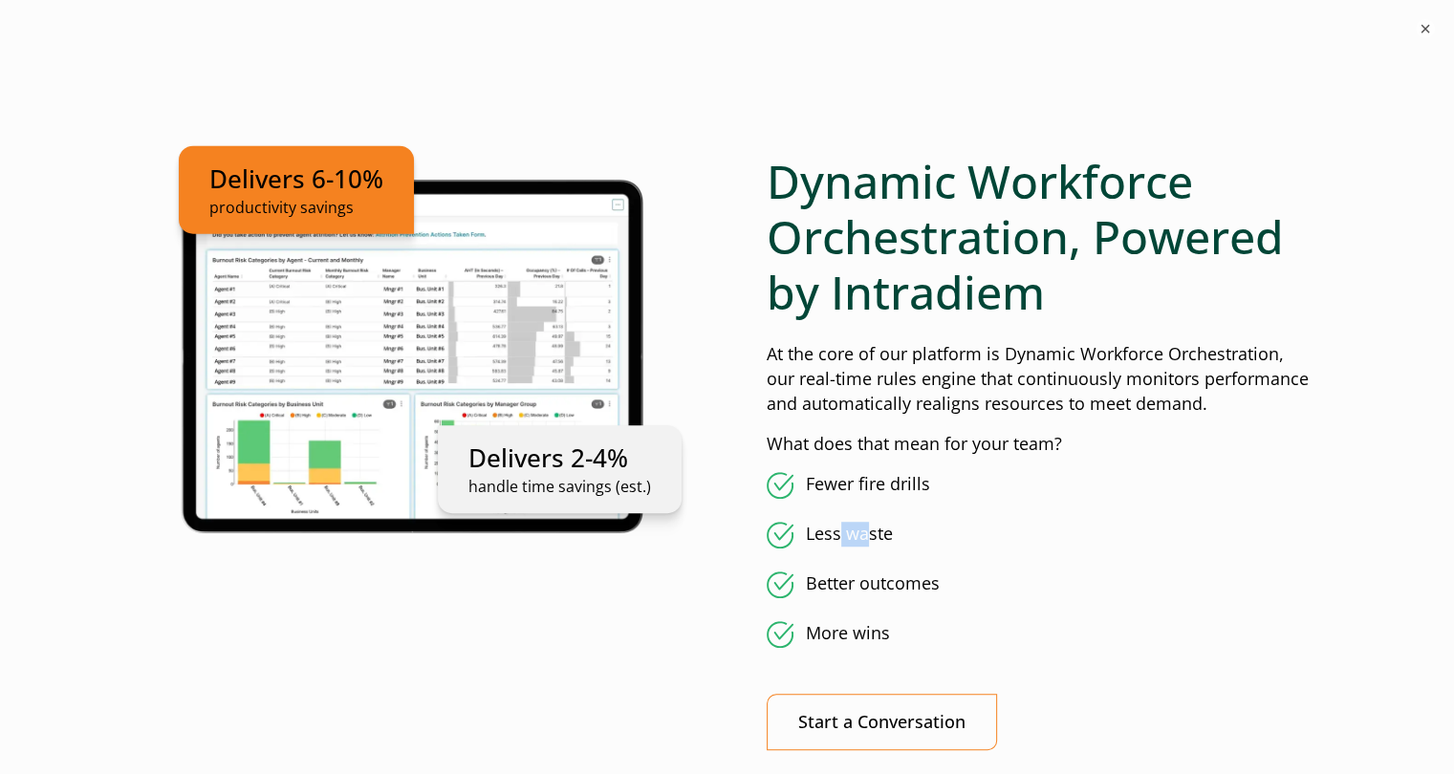
click at [986, 551] on ul "Fewer fire drills Less waste Better outcomes More wins" at bounding box center [1041, 560] width 549 height 176
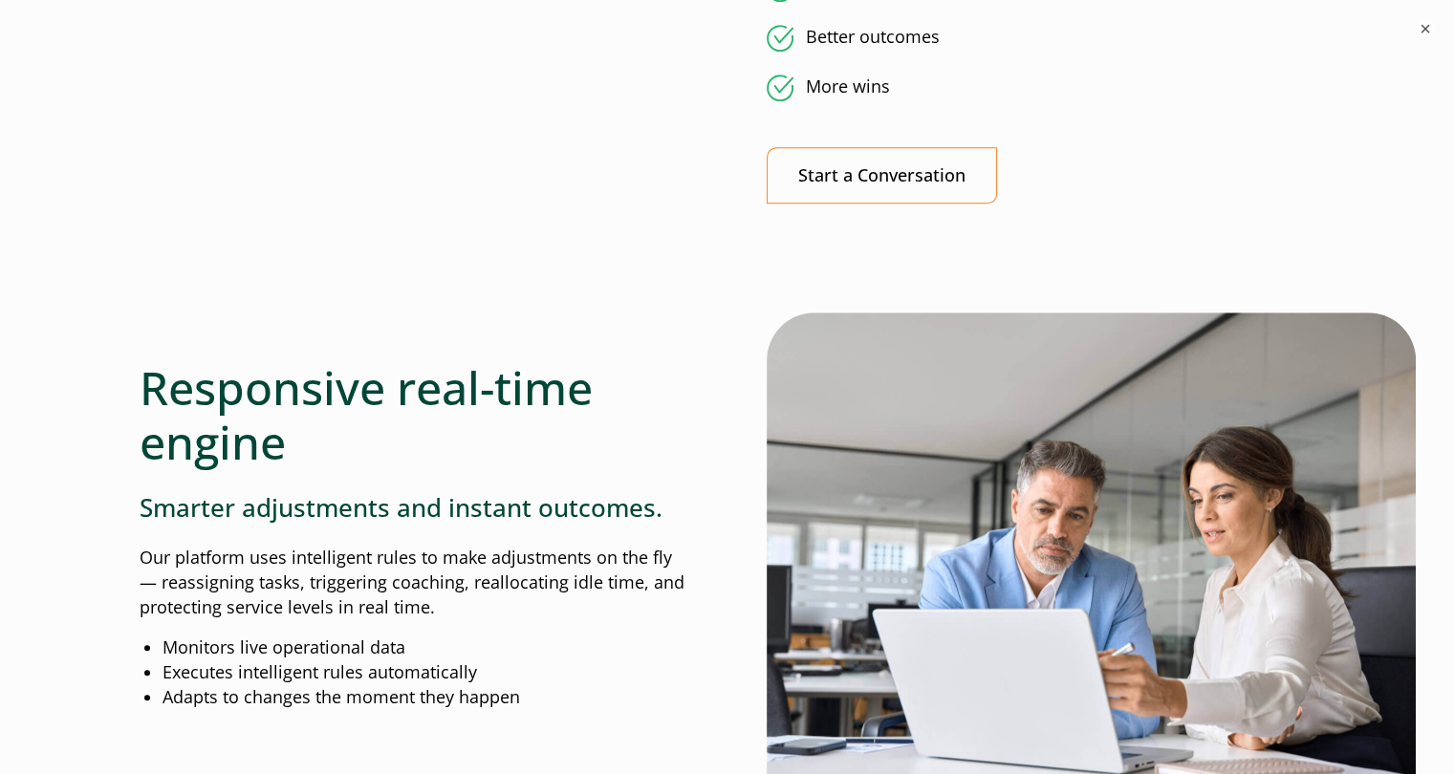
scroll to position [1736, 0]
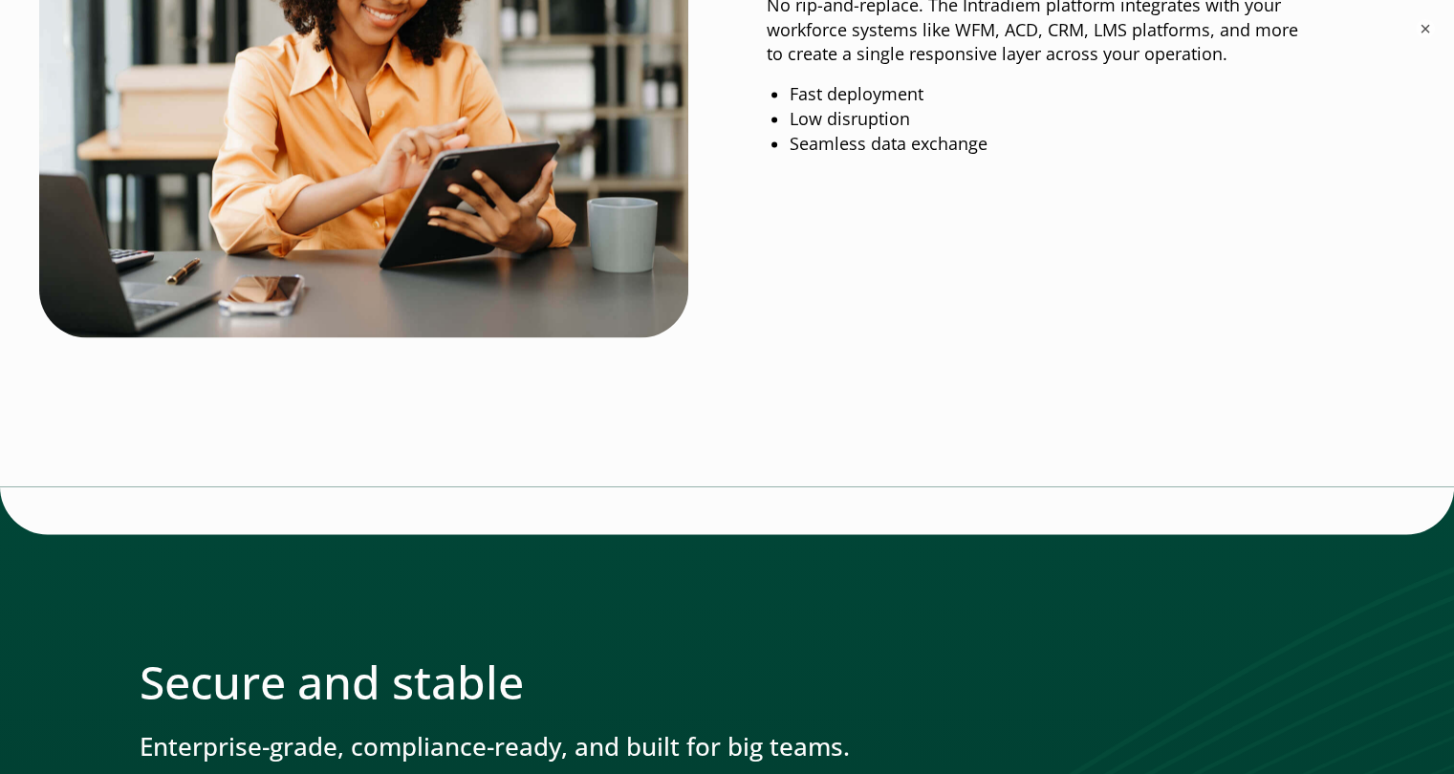
click at [378, 456] on div at bounding box center [728, 414] width 1176 height 143
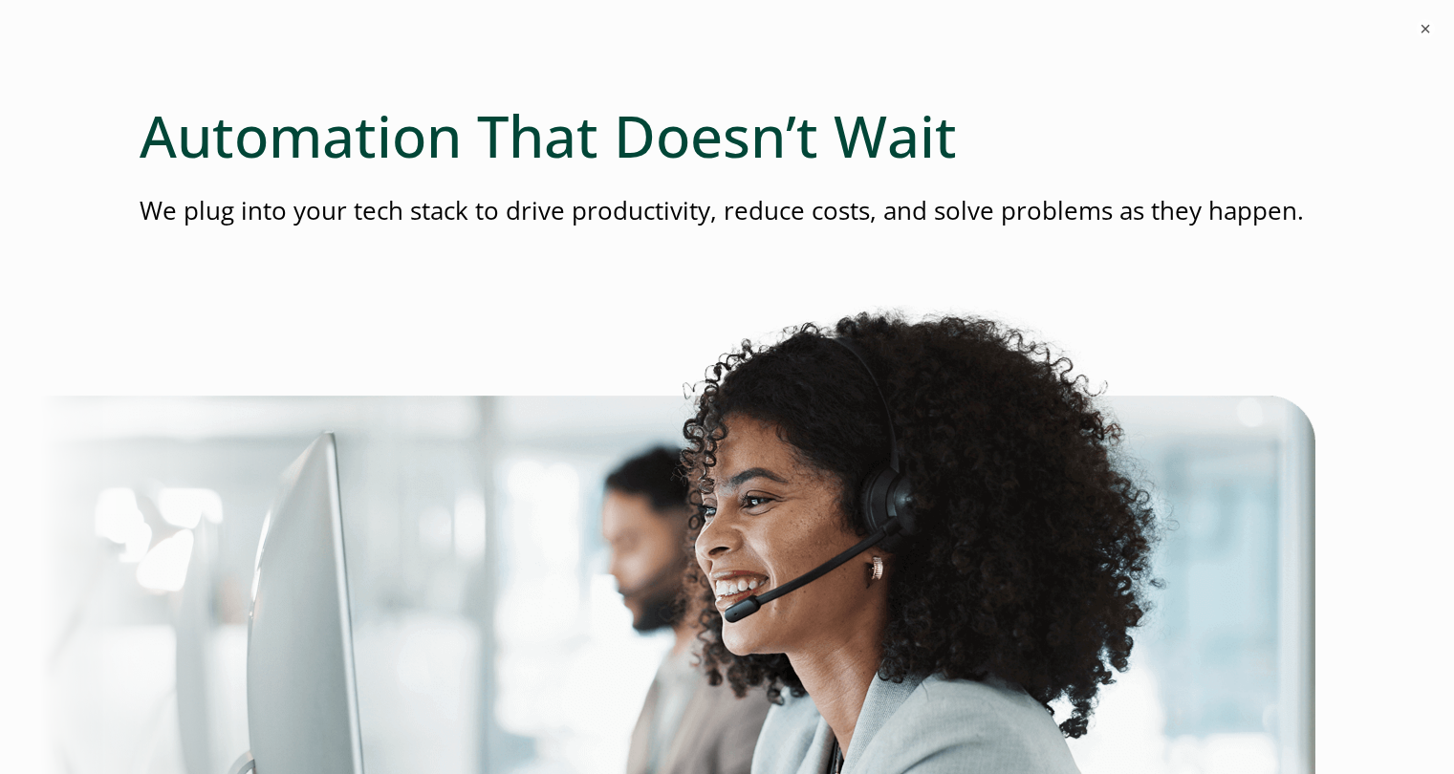
scroll to position [0, 0]
